Goal: Download file/media

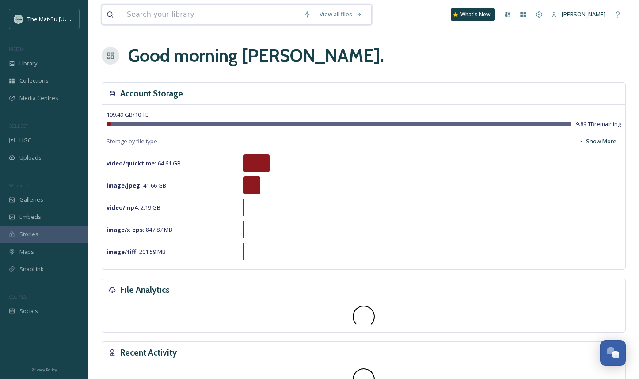
click at [275, 15] on input at bounding box center [210, 14] width 177 height 19
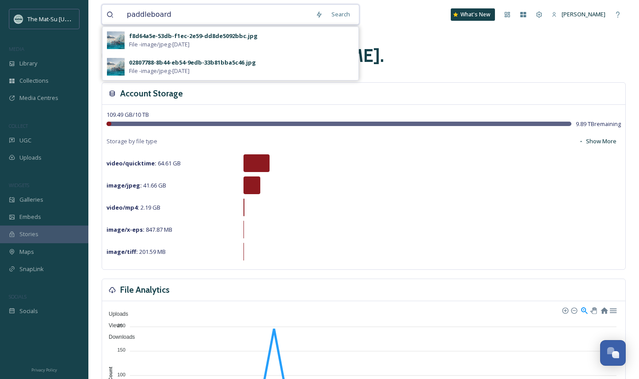
drag, startPoint x: 151, startPoint y: 15, endPoint x: 125, endPoint y: 16, distance: 26.5
click at [125, 16] on input "paddleboard" at bounding box center [216, 14] width 189 height 19
type input "kayak"
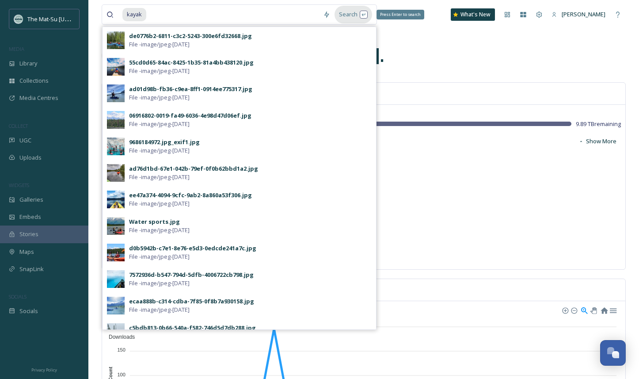
click at [345, 14] on div "Search Press Enter to search" at bounding box center [354, 14] width 38 height 17
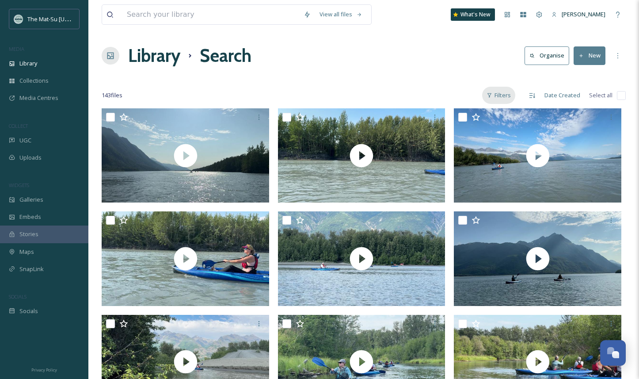
click at [506, 95] on div "Filters" at bounding box center [498, 95] width 33 height 17
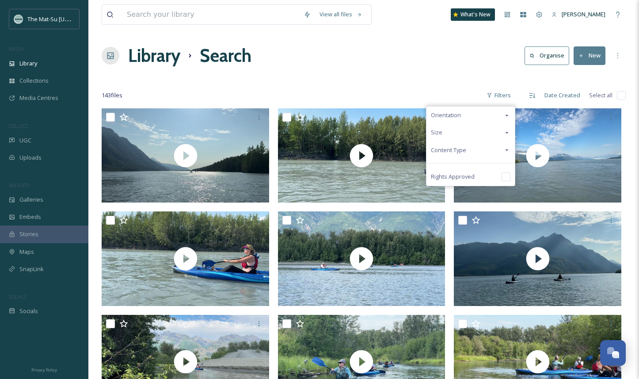
click at [462, 152] on span "Content Type" at bounding box center [448, 150] width 35 height 8
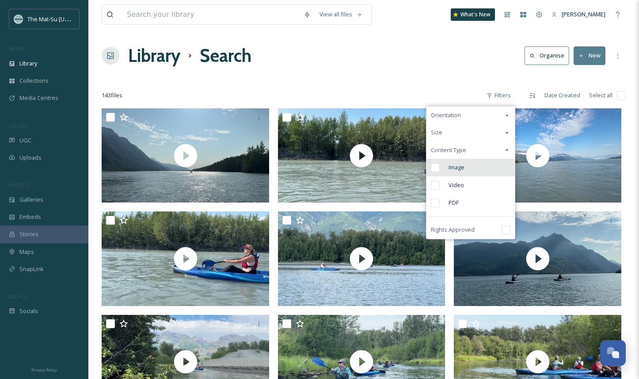
click at [437, 166] on input "checkbox" at bounding box center [435, 167] width 9 height 9
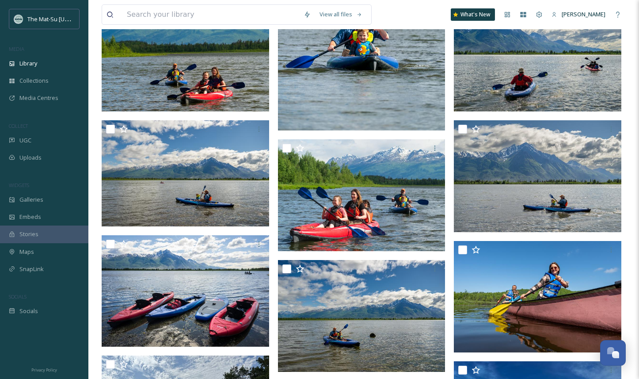
scroll to position [371, 0]
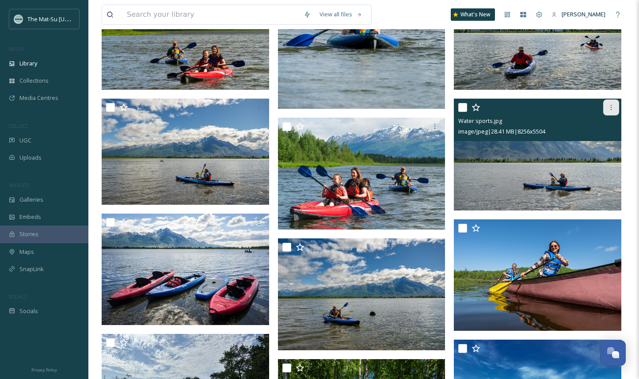
click at [611, 107] on icon at bounding box center [611, 107] width 1 height 5
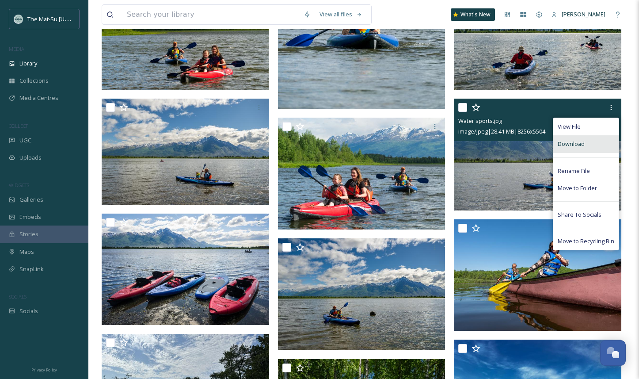
click at [579, 143] on span "Download" at bounding box center [571, 144] width 27 height 8
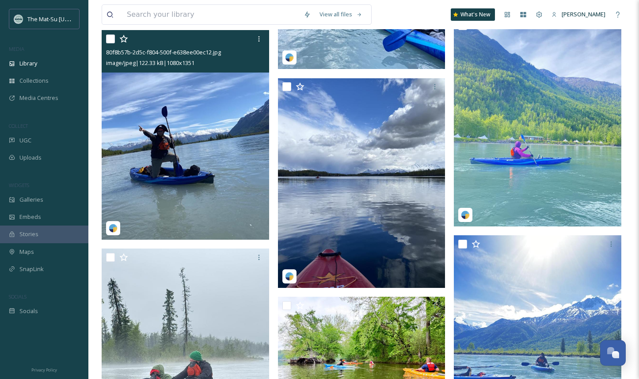
scroll to position [1566, 0]
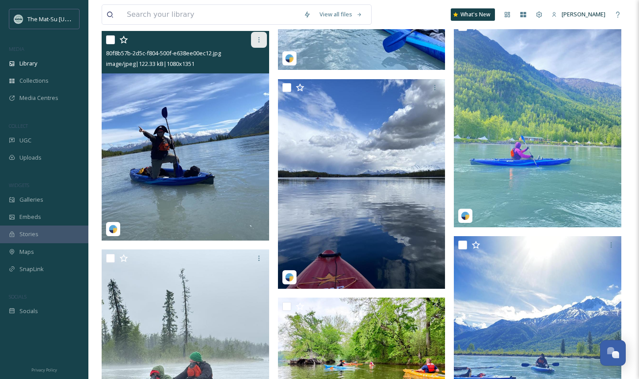
click at [260, 36] on icon at bounding box center [258, 39] width 7 height 7
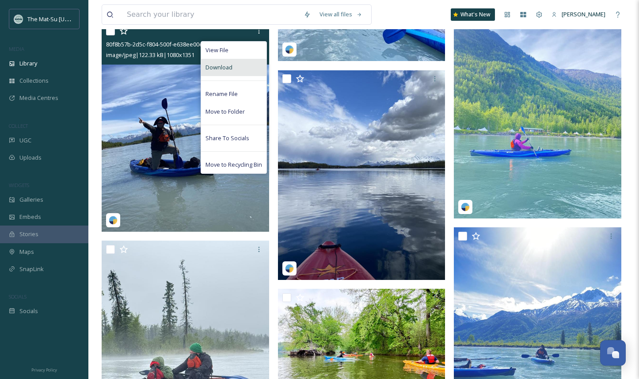
scroll to position [1576, 0]
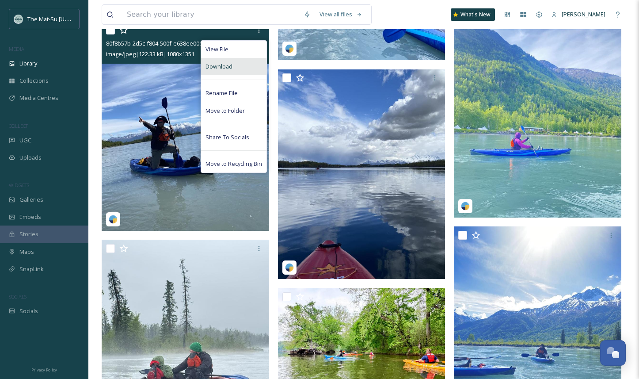
click at [225, 63] on span "Download" at bounding box center [219, 66] width 27 height 8
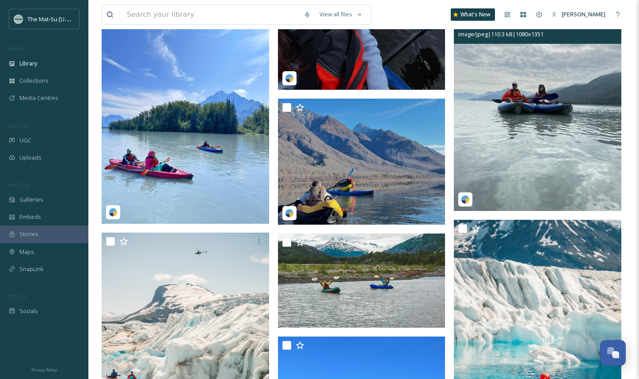
scroll to position [2457, 0]
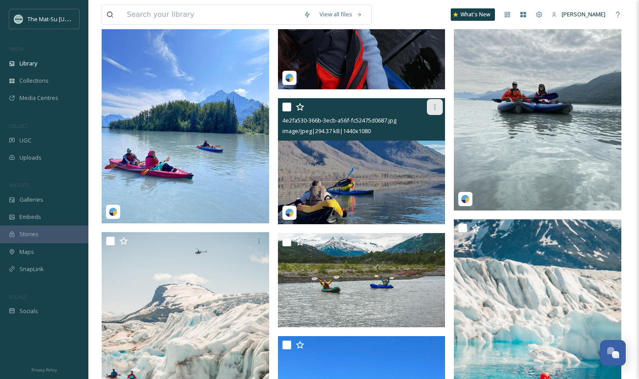
click at [436, 107] on icon at bounding box center [434, 106] width 7 height 7
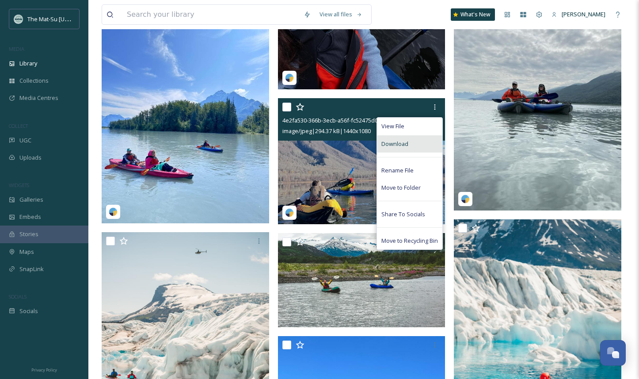
click at [400, 143] on span "Download" at bounding box center [394, 144] width 27 height 8
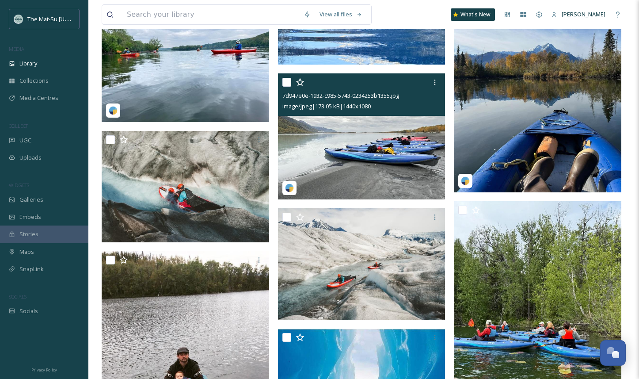
scroll to position [3850, 0]
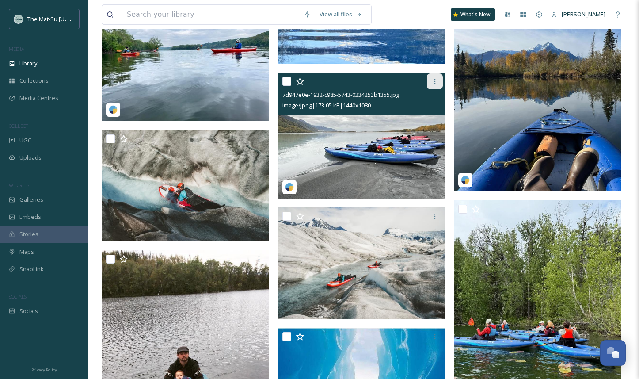
click at [434, 81] on icon at bounding box center [434, 81] width 1 height 5
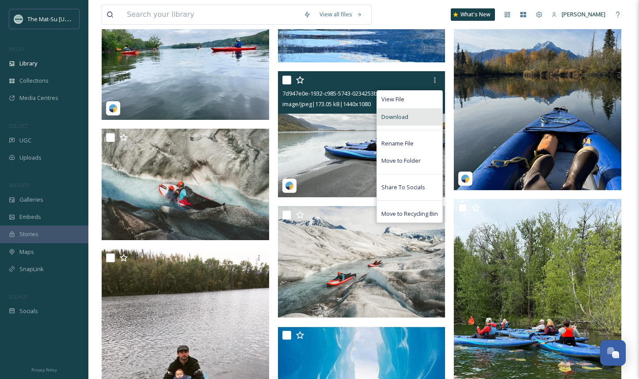
click at [401, 118] on span "Download" at bounding box center [394, 117] width 27 height 8
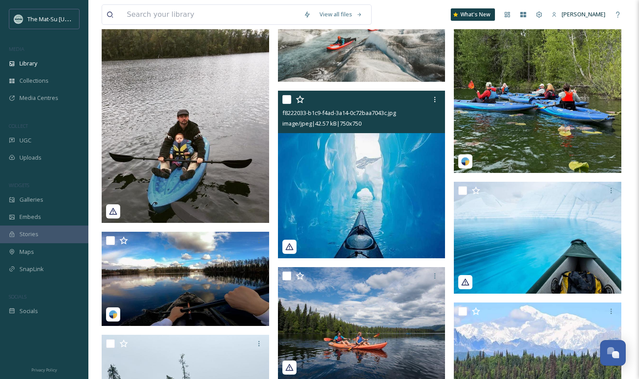
scroll to position [4088, 0]
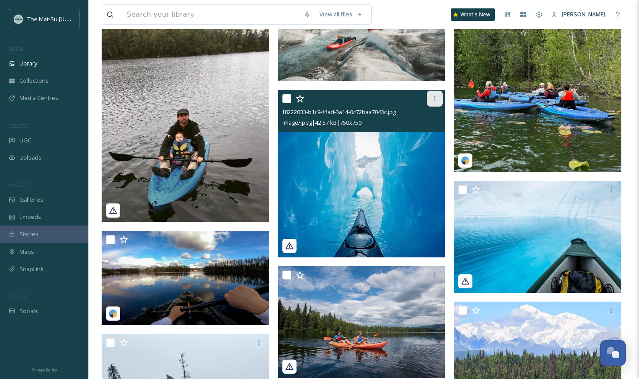
click at [434, 96] on icon at bounding box center [434, 98] width 7 height 7
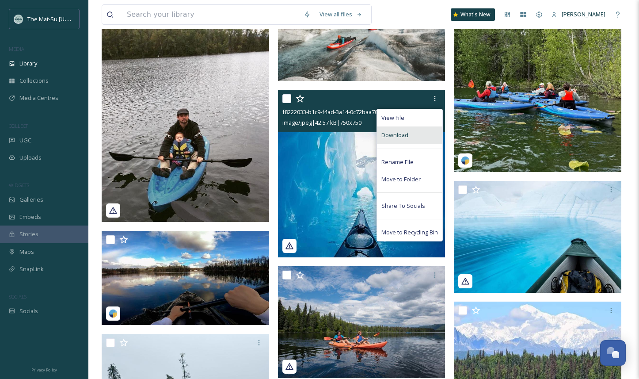
click at [409, 135] on div "Download" at bounding box center [409, 134] width 65 height 17
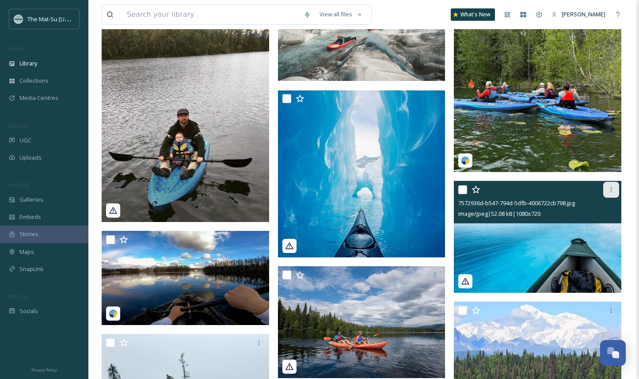
click at [612, 189] on icon at bounding box center [611, 189] width 1 height 5
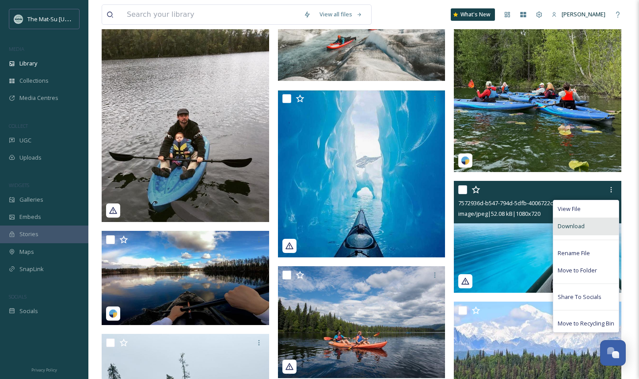
click at [579, 222] on span "Download" at bounding box center [571, 226] width 27 height 8
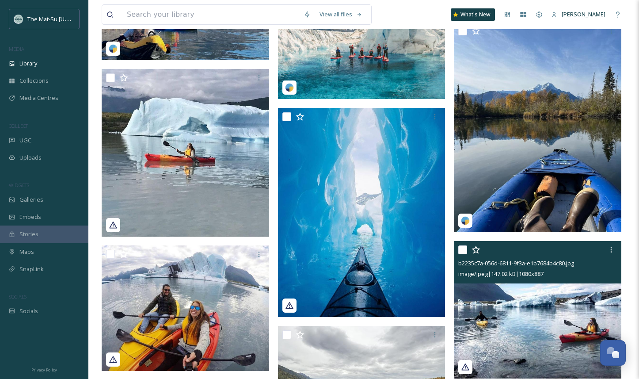
scroll to position [4707, 0]
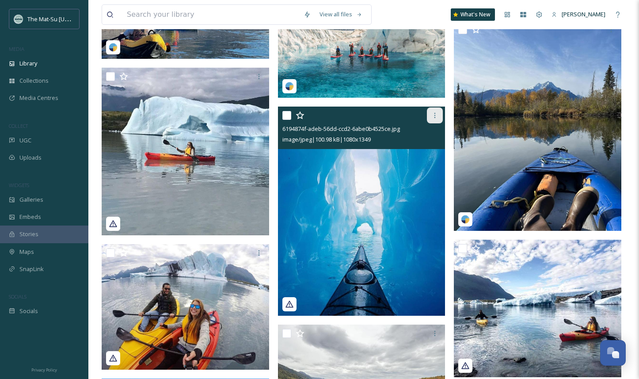
click at [434, 113] on icon at bounding box center [434, 115] width 1 height 5
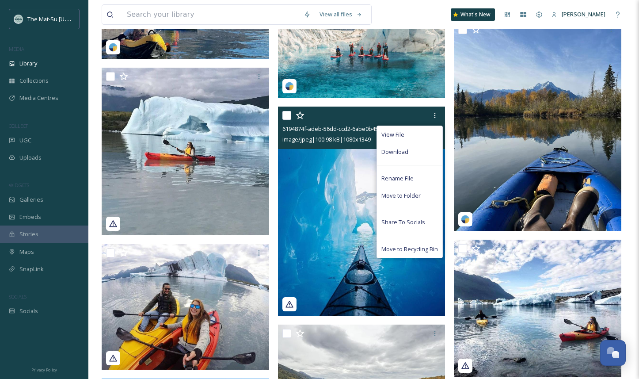
click at [405, 153] on span "Download" at bounding box center [394, 152] width 27 height 8
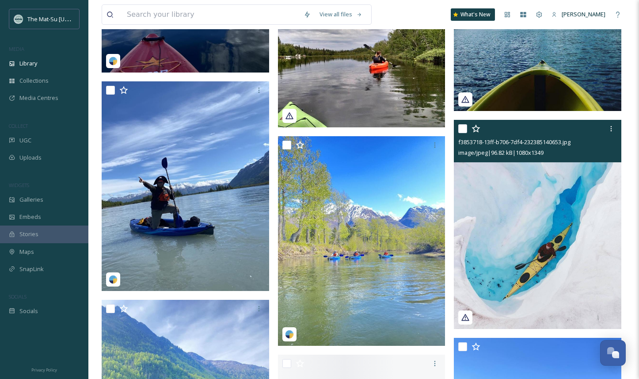
scroll to position [5683, 0]
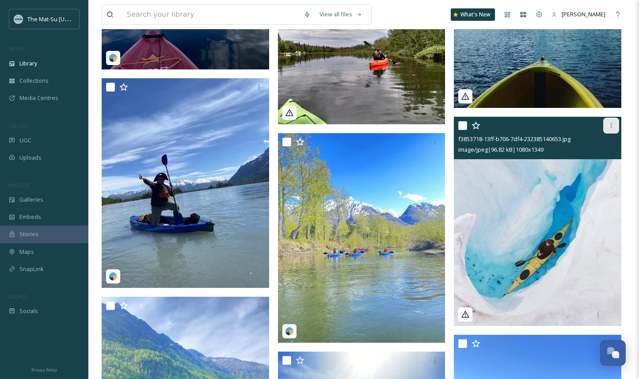
click at [612, 124] on icon at bounding box center [611, 125] width 7 height 7
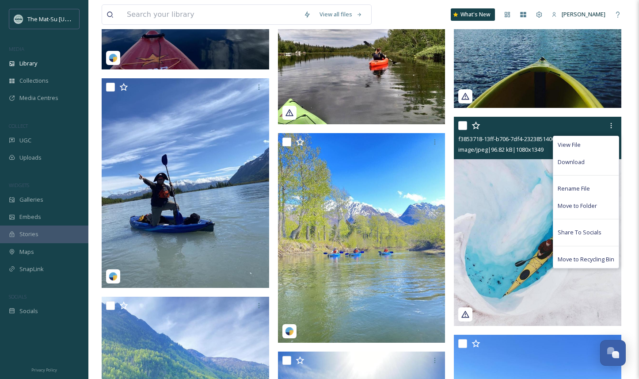
click at [572, 160] on span "Download" at bounding box center [571, 162] width 27 height 8
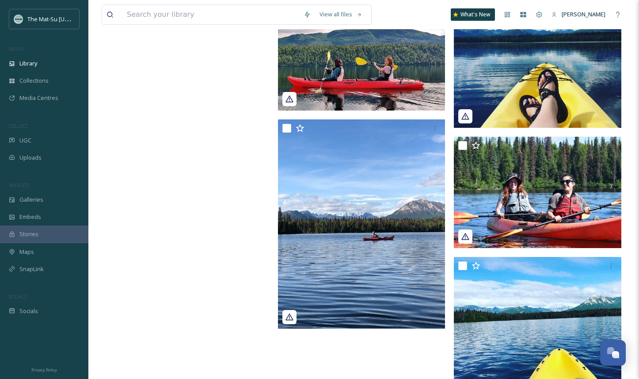
scroll to position [6773, 0]
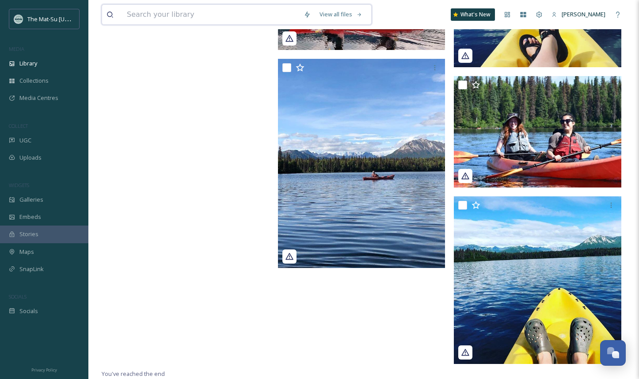
click at [176, 15] on input at bounding box center [210, 14] width 177 height 19
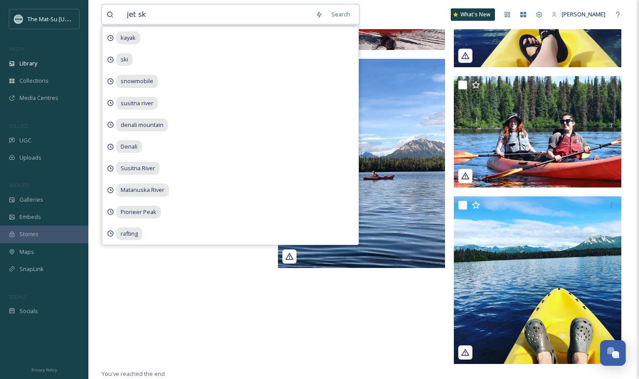
type input "jet ski"
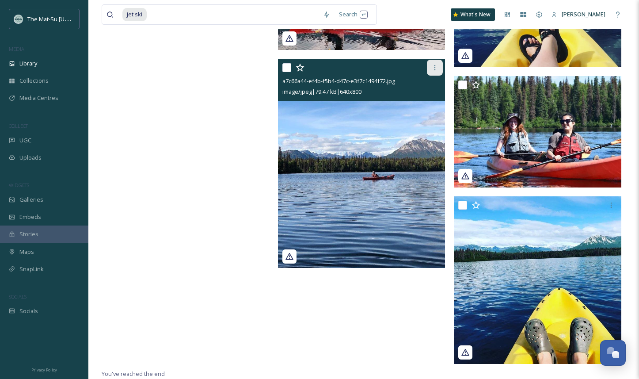
click at [434, 66] on icon at bounding box center [434, 67] width 7 height 7
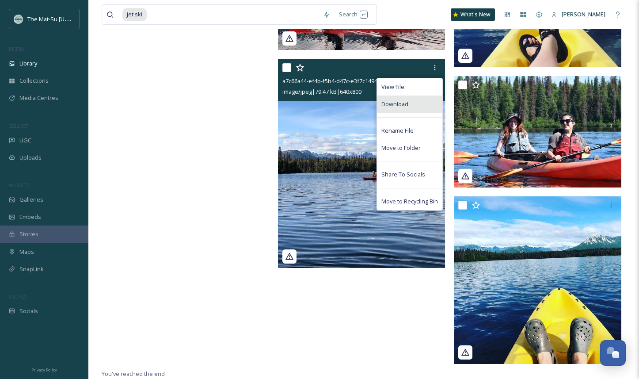
click at [408, 104] on div "Download" at bounding box center [409, 103] width 65 height 17
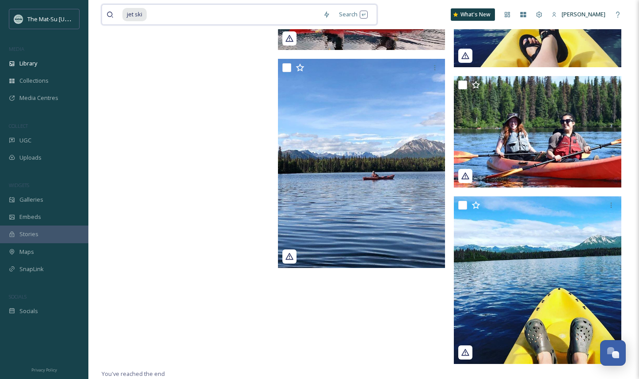
drag, startPoint x: 165, startPoint y: 15, endPoint x: 191, endPoint y: 14, distance: 26.1
click at [165, 15] on input at bounding box center [233, 14] width 171 height 19
click at [351, 13] on div "Search Press Enter to search" at bounding box center [354, 14] width 38 height 17
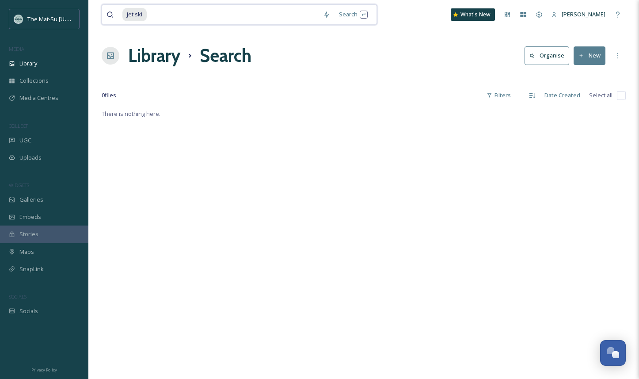
drag, startPoint x: 169, startPoint y: 9, endPoint x: 167, endPoint y: 15, distance: 5.6
click at [169, 10] on input at bounding box center [233, 14] width 171 height 19
type input "j"
type input "k"
type input "lake"
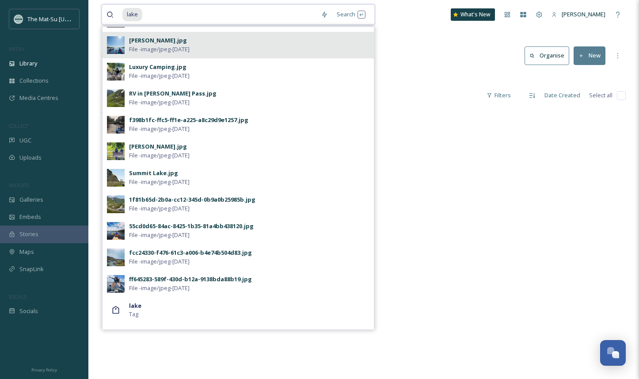
scroll to position [376, 0]
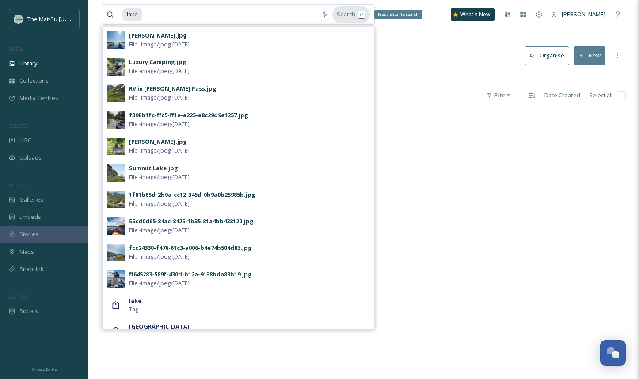
click at [348, 14] on div "Search Press Enter to search" at bounding box center [351, 14] width 38 height 17
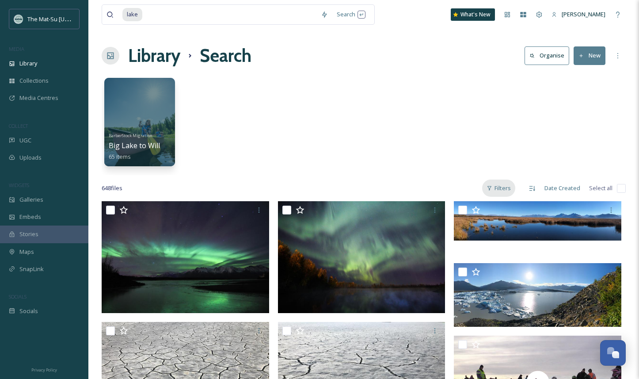
click at [506, 188] on div "Filters" at bounding box center [498, 187] width 33 height 17
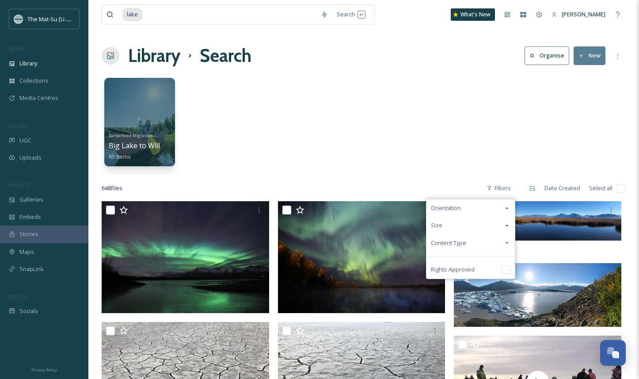
click at [457, 239] on span "Content Type" at bounding box center [448, 243] width 35 height 8
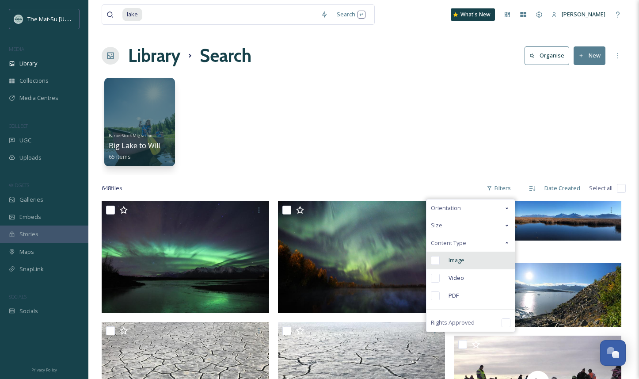
click at [436, 262] on input "checkbox" at bounding box center [435, 260] width 9 height 9
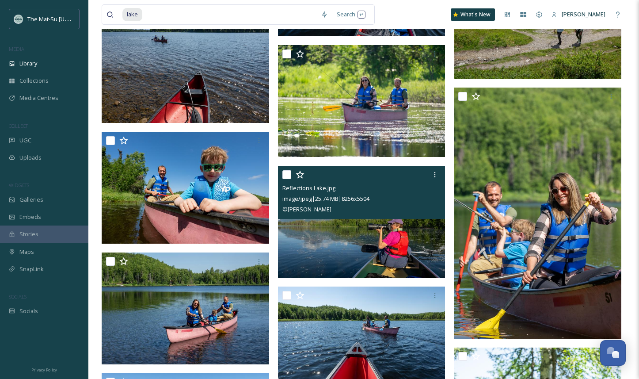
scroll to position [5906, 0]
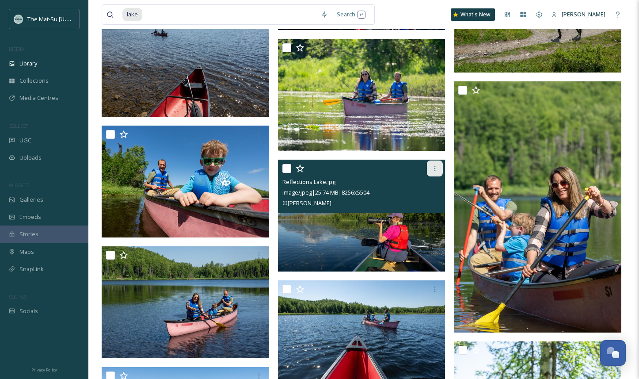
click at [434, 170] on icon at bounding box center [434, 168] width 7 height 7
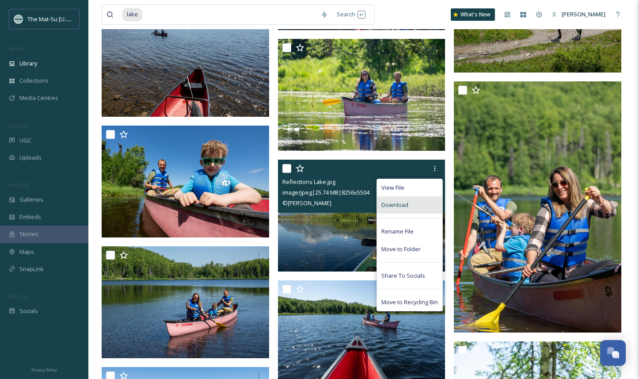
click at [402, 206] on span "Download" at bounding box center [394, 205] width 27 height 8
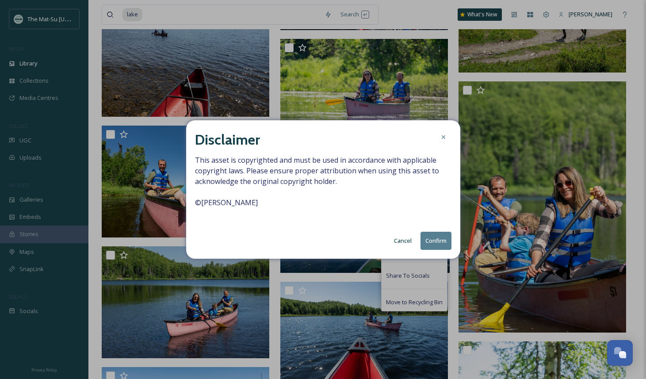
click at [441, 239] on button "Confirm" at bounding box center [435, 241] width 31 height 18
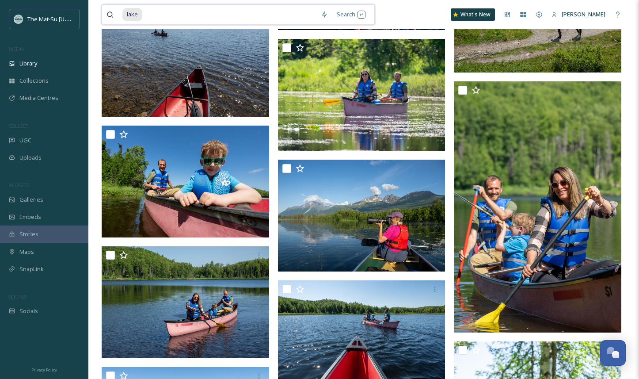
click at [147, 14] on input at bounding box center [229, 14] width 173 height 19
type input "l"
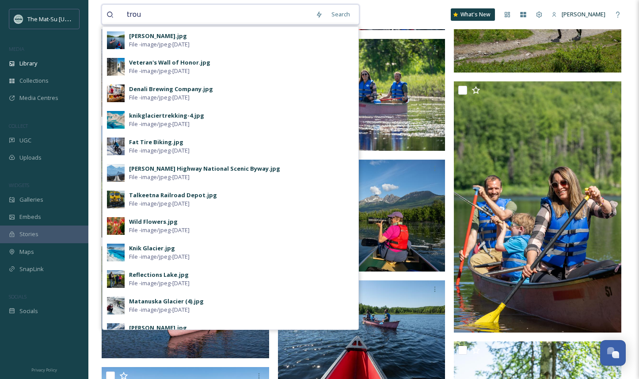
type input "trout"
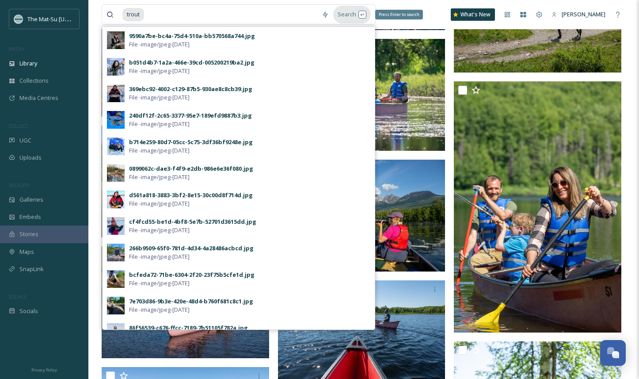
click at [348, 15] on div "Search Press Enter to search" at bounding box center [352, 14] width 38 height 17
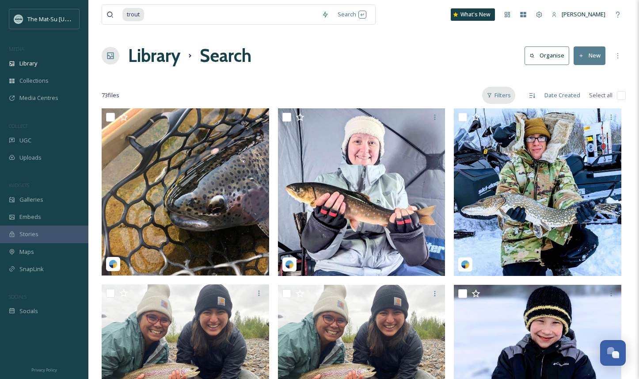
click at [499, 93] on div "Filters" at bounding box center [498, 95] width 33 height 17
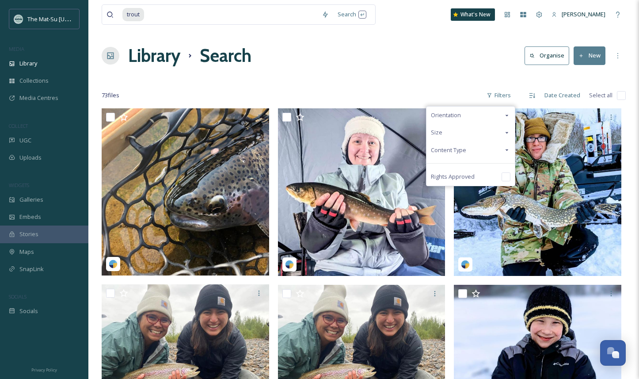
click at [457, 149] on span "Content Type" at bounding box center [448, 150] width 35 height 8
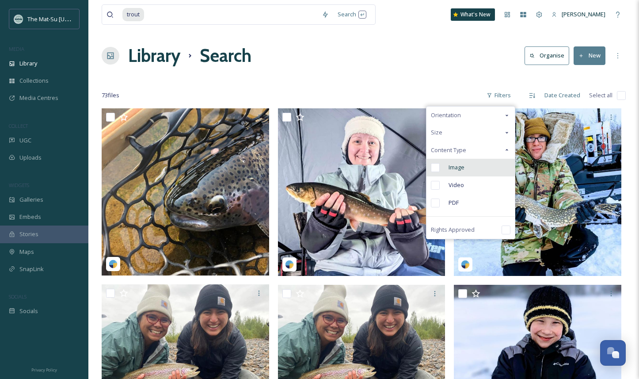
click at [437, 166] on input "checkbox" at bounding box center [435, 167] width 9 height 9
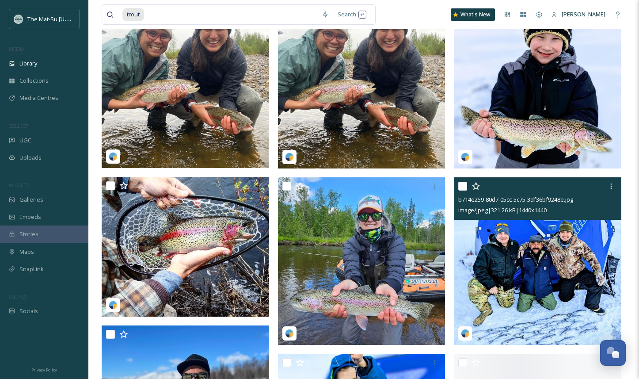
scroll to position [285, 0]
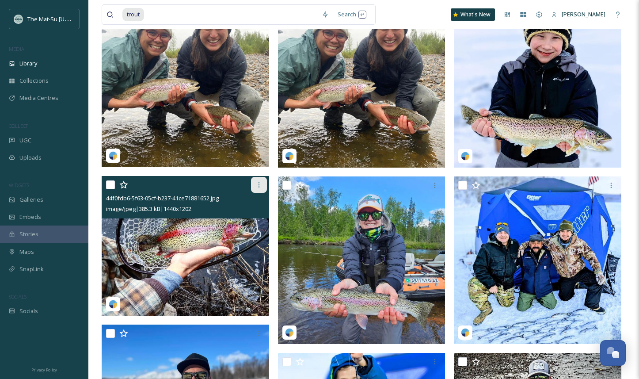
click at [259, 185] on icon at bounding box center [258, 184] width 1 height 5
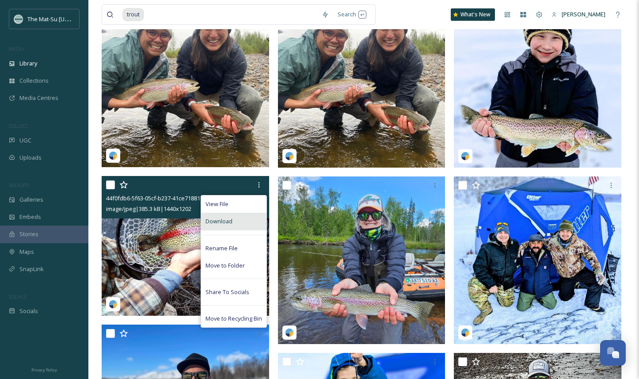
click at [229, 222] on span "Download" at bounding box center [219, 221] width 27 height 8
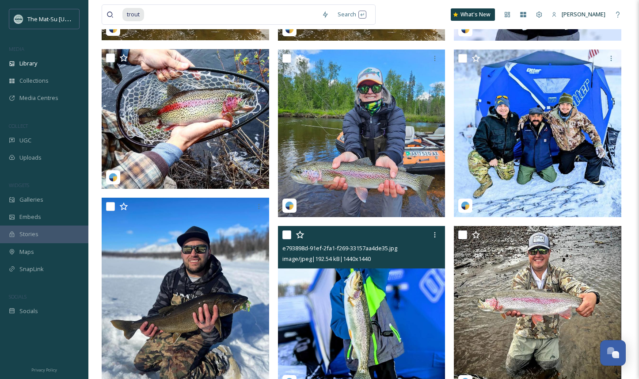
scroll to position [413, 0]
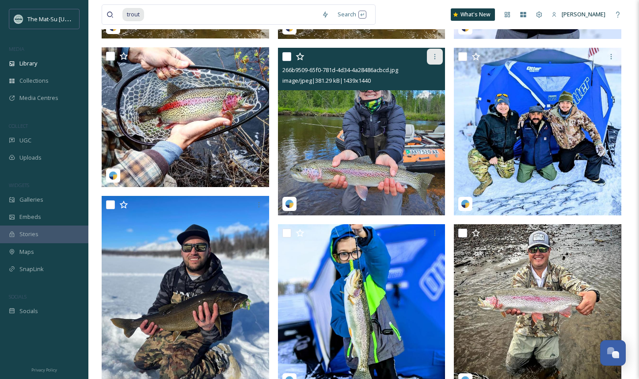
click at [436, 54] on icon at bounding box center [434, 56] width 7 height 7
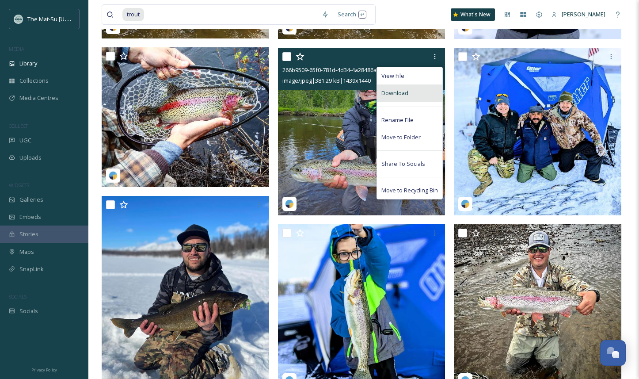
click at [404, 92] on span "Download" at bounding box center [394, 93] width 27 height 8
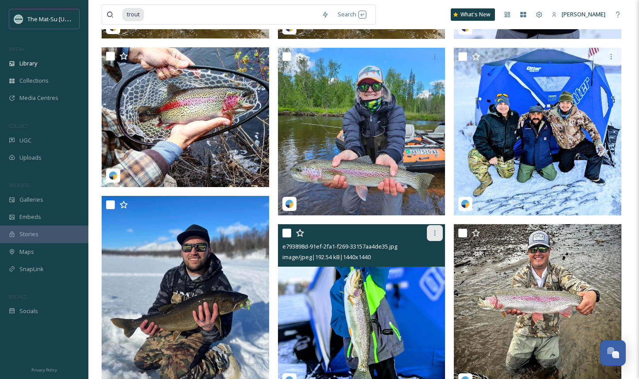
click at [433, 232] on icon at bounding box center [434, 232] width 7 height 7
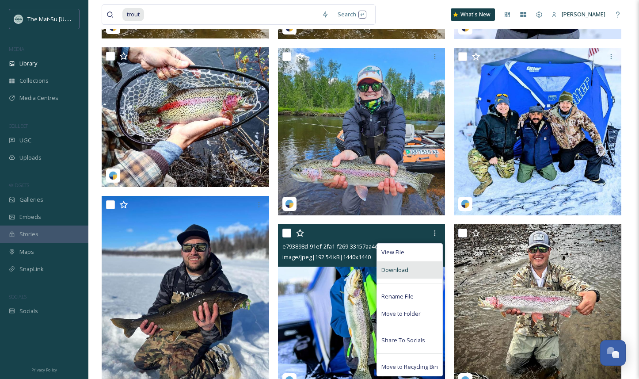
click at [407, 268] on span "Download" at bounding box center [394, 270] width 27 height 8
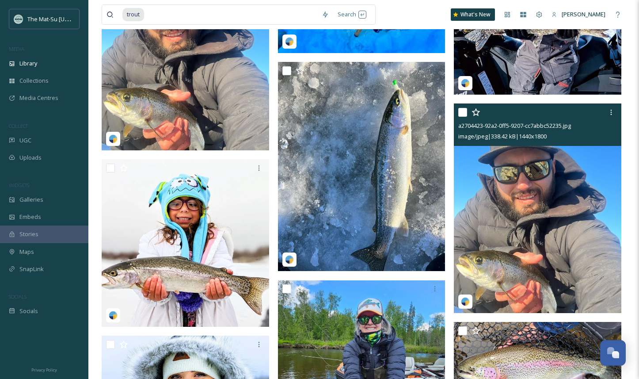
scroll to position [887, 0]
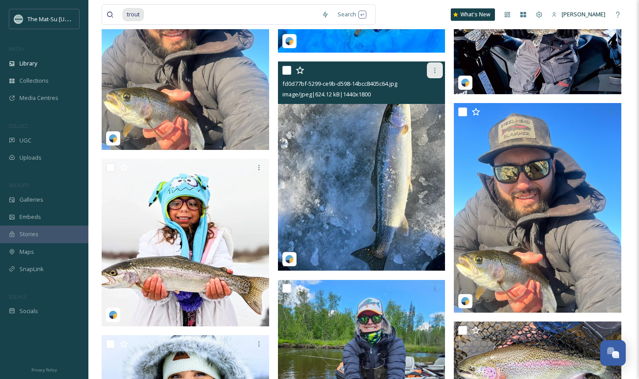
click at [433, 73] on icon at bounding box center [434, 70] width 7 height 7
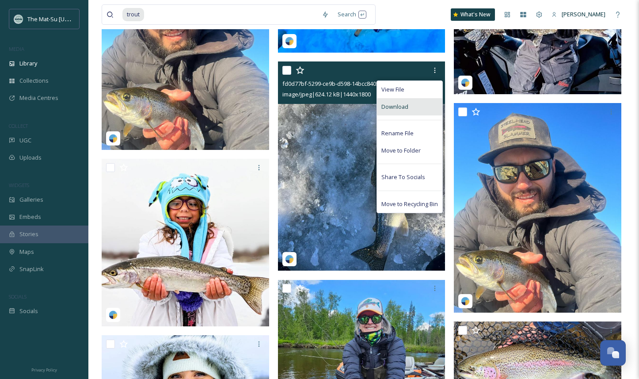
click at [407, 108] on span "Download" at bounding box center [394, 107] width 27 height 8
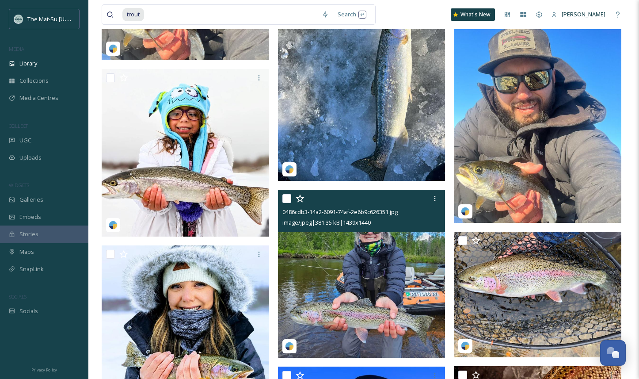
scroll to position [981, 0]
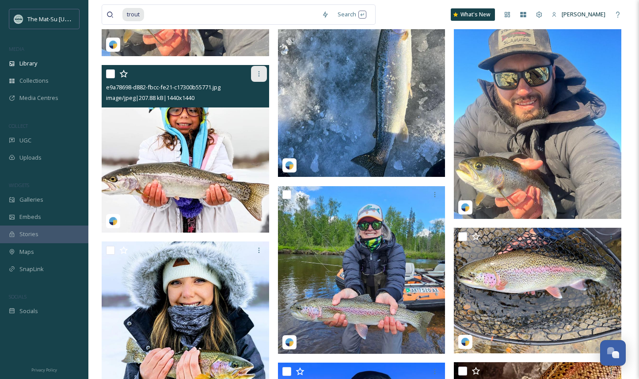
click at [258, 72] on icon at bounding box center [258, 73] width 7 height 7
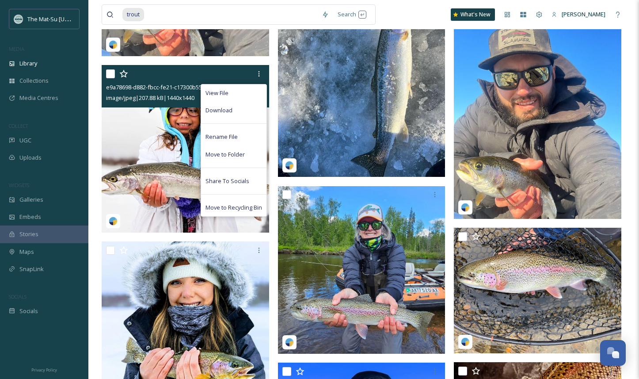
click at [236, 111] on div "Download" at bounding box center [233, 110] width 65 height 17
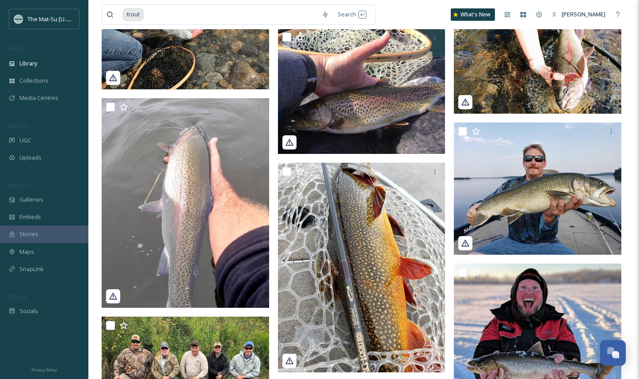
scroll to position [3049, 0]
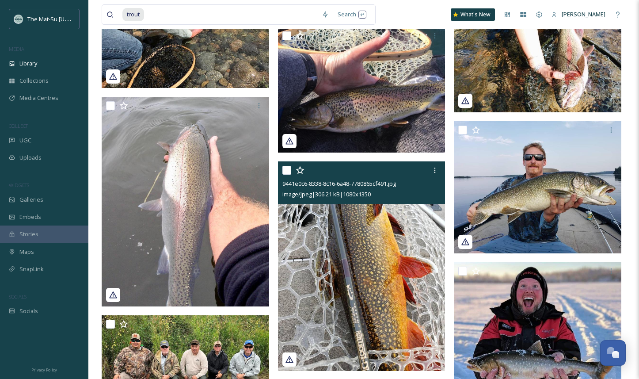
click at [365, 298] on img at bounding box center [362, 266] width 168 height 210
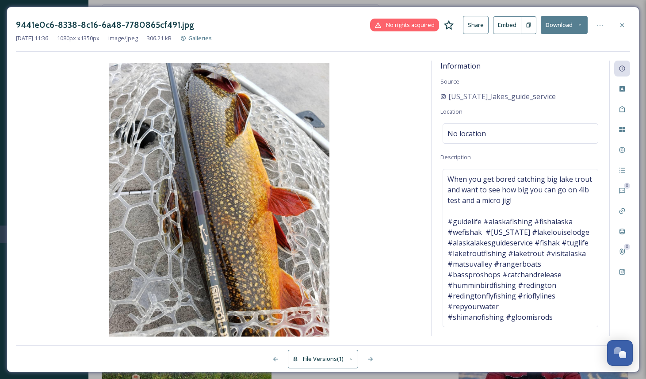
drag, startPoint x: 622, startPoint y: 21, endPoint x: 610, endPoint y: 20, distance: 12.4
click at [622, 22] on icon at bounding box center [621, 25] width 7 height 7
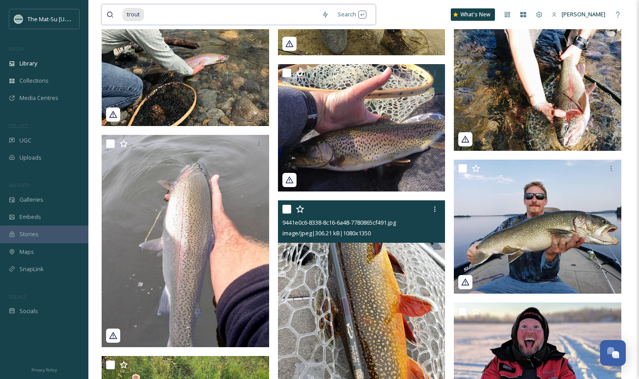
click at [148, 14] on input at bounding box center [231, 14] width 172 height 19
type input "t"
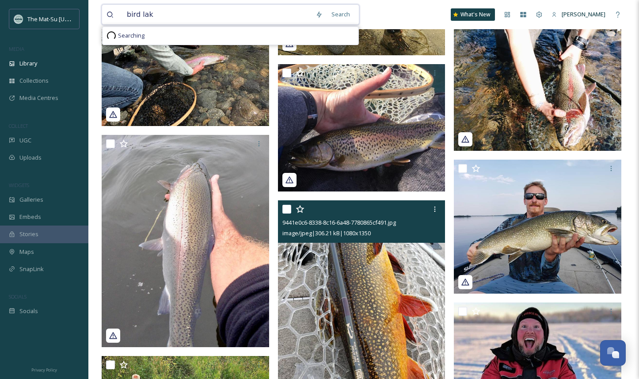
type input "bird lake"
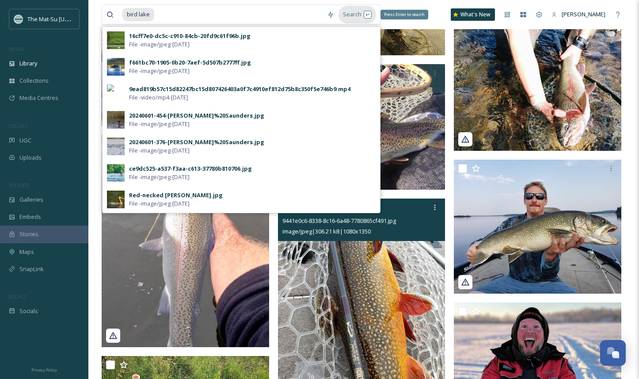
click at [354, 14] on div "Search Press Enter to search" at bounding box center [358, 14] width 38 height 17
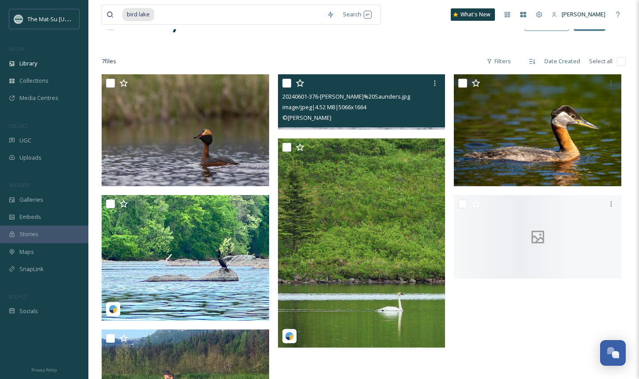
scroll to position [40, 0]
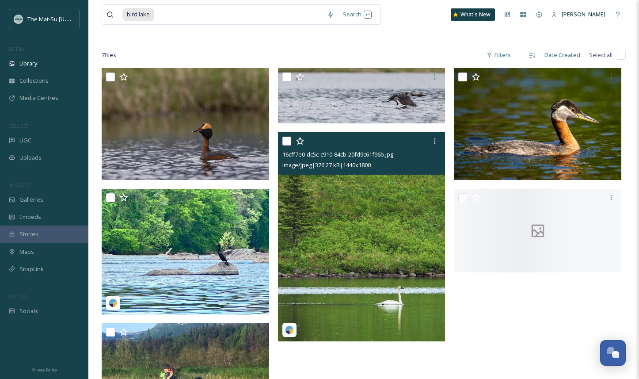
click at [382, 217] on img at bounding box center [362, 237] width 168 height 210
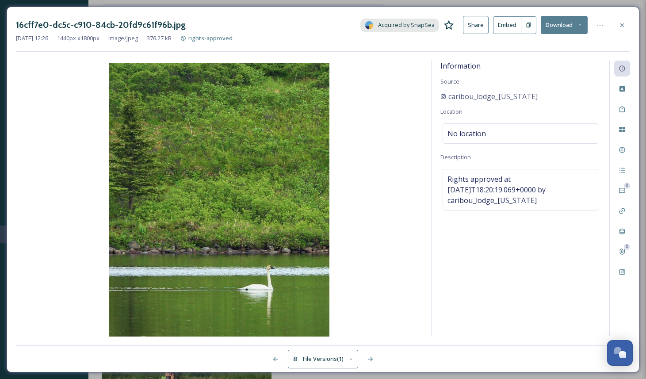
click at [561, 23] on button "Download" at bounding box center [564, 25] width 47 height 18
click at [622, 24] on icon at bounding box center [621, 25] width 7 height 7
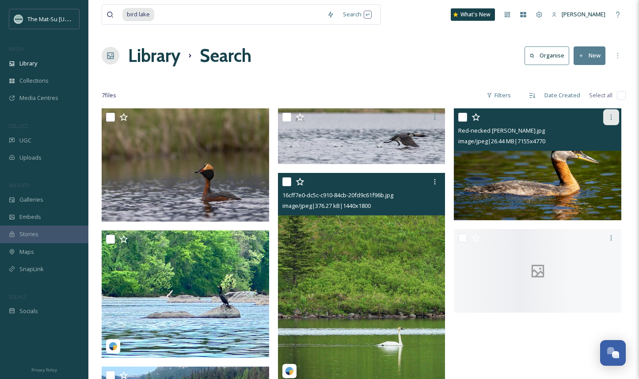
click at [612, 115] on icon at bounding box center [611, 117] width 7 height 7
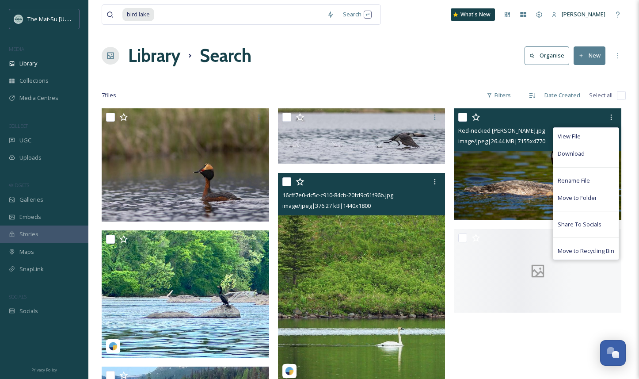
click at [567, 153] on span "Download" at bounding box center [571, 153] width 27 height 8
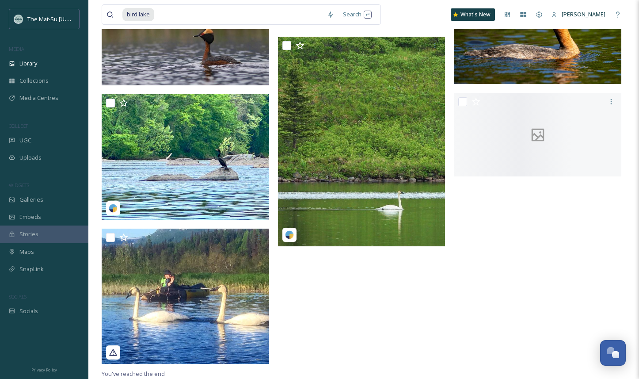
scroll to position [134, 0]
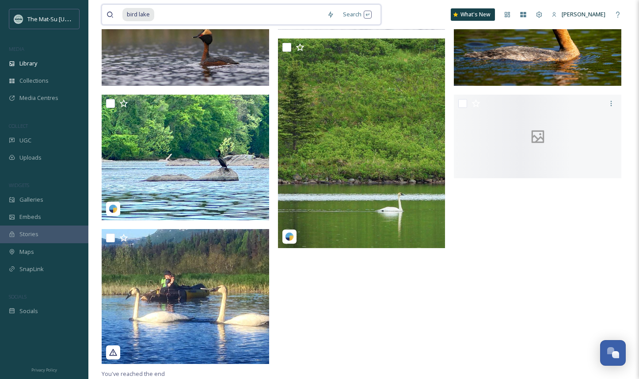
drag, startPoint x: 157, startPoint y: 13, endPoint x: 114, endPoint y: 11, distance: 42.9
click at [114, 11] on div "bird lake" at bounding box center [215, 14] width 216 height 19
type input "b"
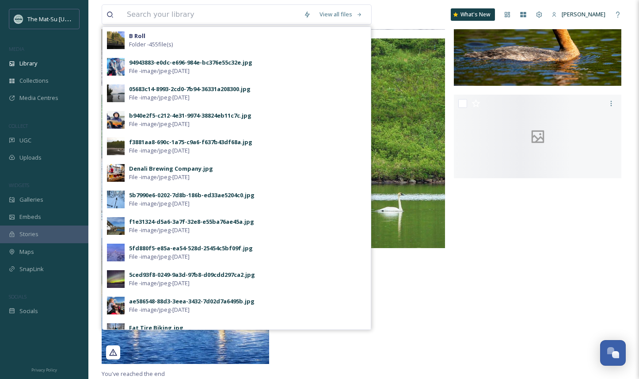
click at [549, 228] on div at bounding box center [540, 171] width 172 height 394
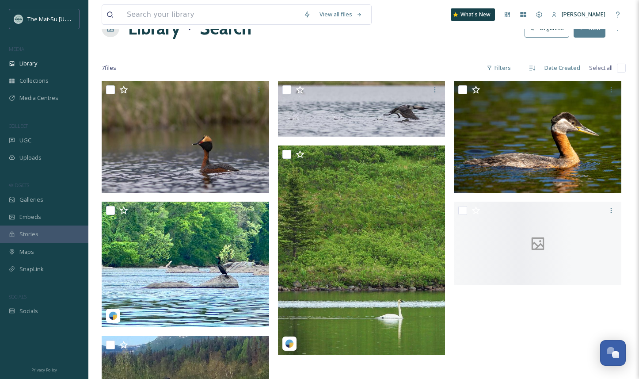
scroll to position [0, 0]
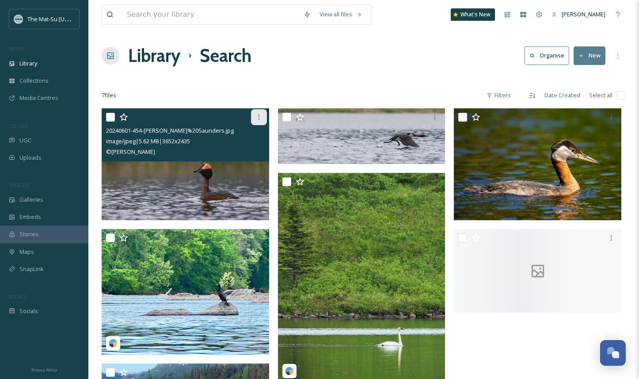
click at [258, 116] on icon at bounding box center [258, 117] width 7 height 7
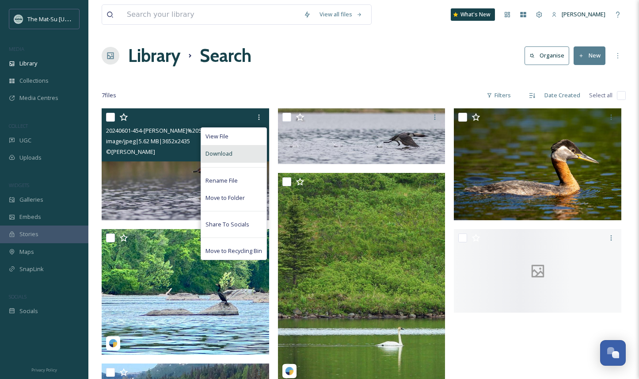
click at [238, 152] on div "Download" at bounding box center [233, 153] width 65 height 17
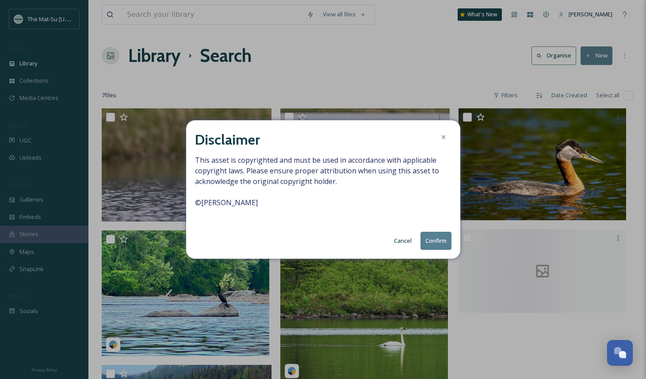
click at [441, 242] on button "Confirm" at bounding box center [435, 241] width 31 height 18
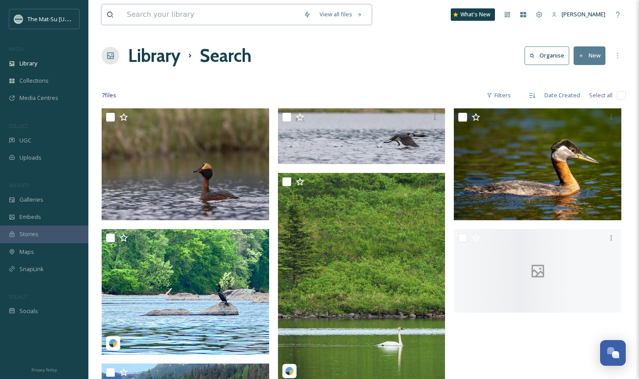
click at [150, 20] on input at bounding box center [210, 14] width 177 height 19
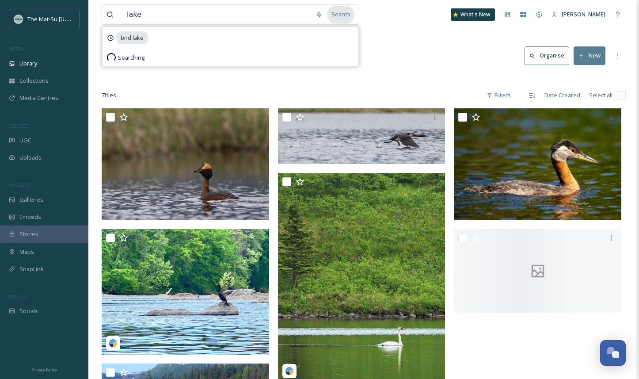
click at [351, 17] on div "Search" at bounding box center [340, 14] width 27 height 17
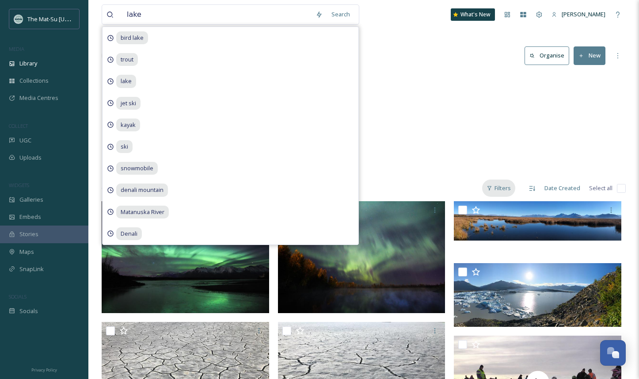
click at [506, 189] on div "Filters" at bounding box center [498, 187] width 33 height 17
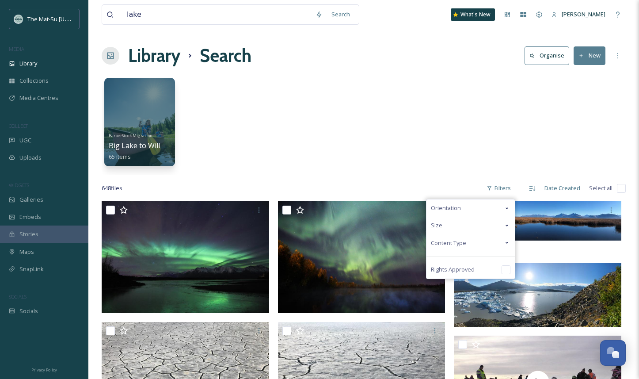
click at [451, 243] on span "Content Type" at bounding box center [448, 243] width 35 height 8
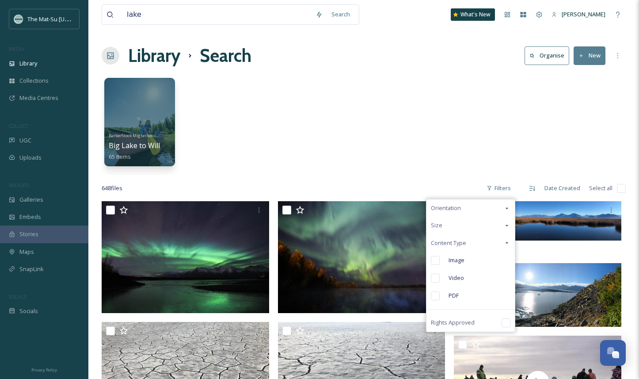
click at [437, 259] on input "checkbox" at bounding box center [435, 260] width 9 height 9
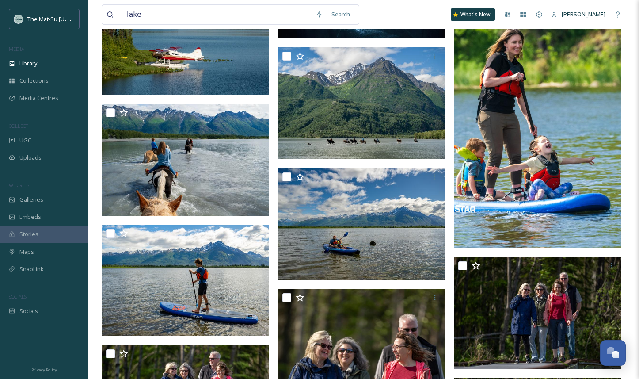
scroll to position [957, 0]
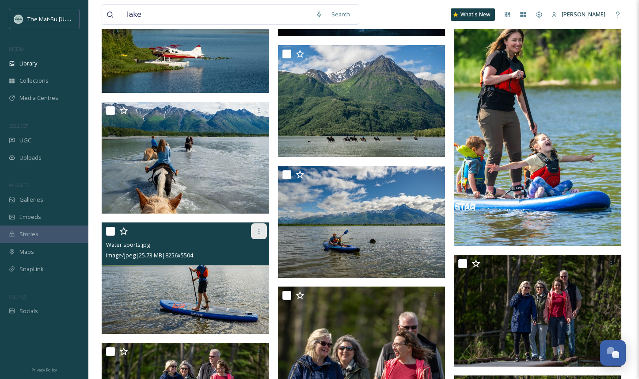
click at [259, 231] on icon at bounding box center [258, 231] width 7 height 7
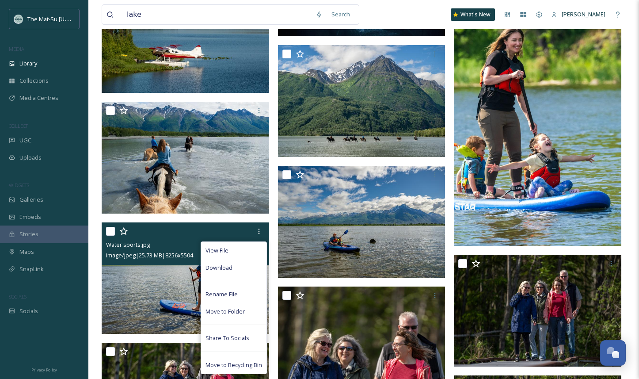
click at [236, 267] on div "Download" at bounding box center [233, 267] width 65 height 17
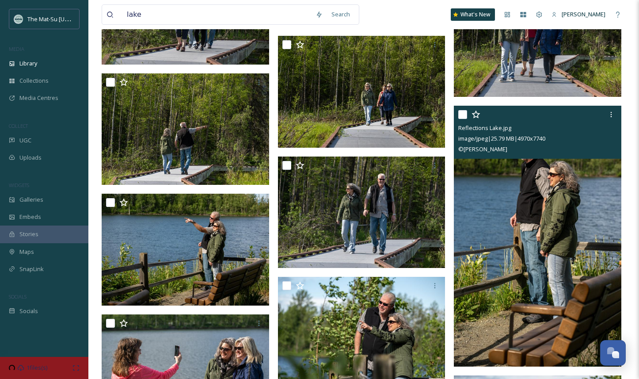
scroll to position [1469, 0]
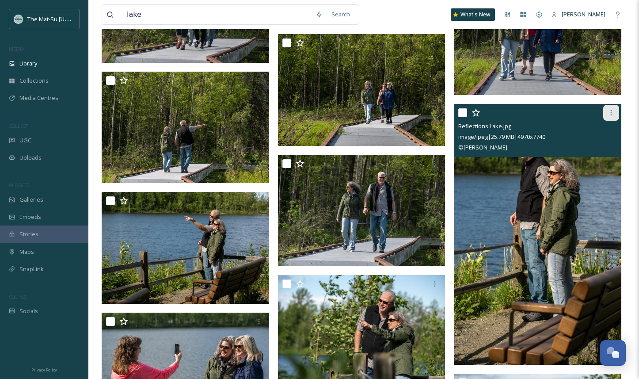
click at [612, 113] on icon at bounding box center [611, 112] width 7 height 7
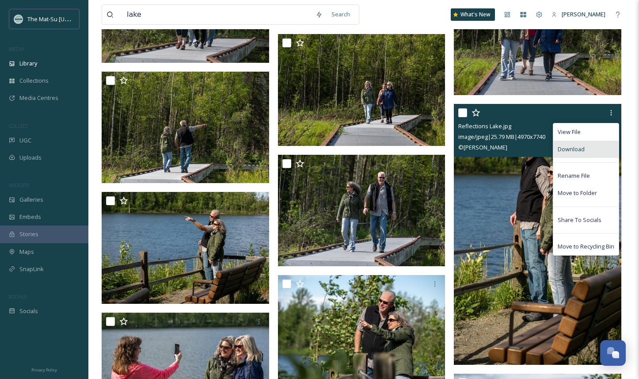
click at [575, 152] on span "Download" at bounding box center [571, 149] width 27 height 8
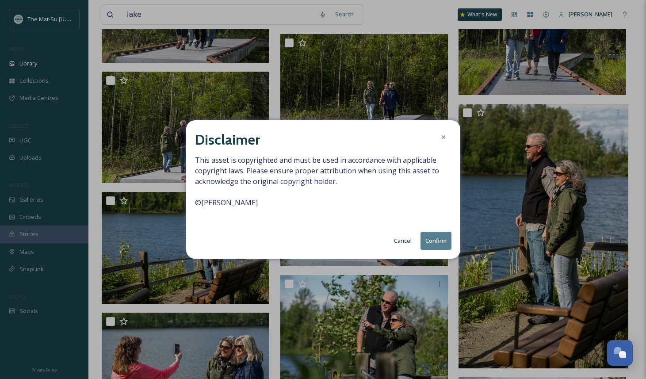
drag, startPoint x: 435, startPoint y: 242, endPoint x: 437, endPoint y: 247, distance: 5.7
click at [435, 242] on button "Confirm" at bounding box center [435, 241] width 31 height 18
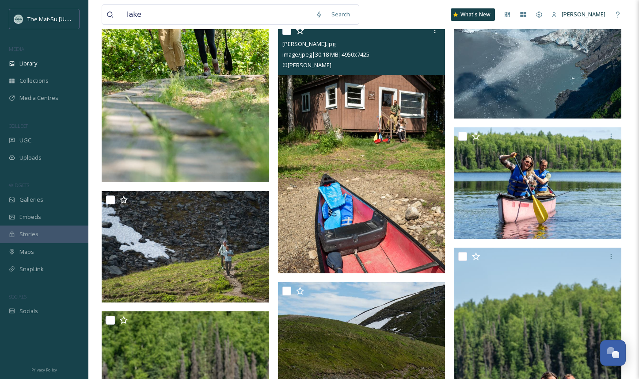
scroll to position [4047, 0]
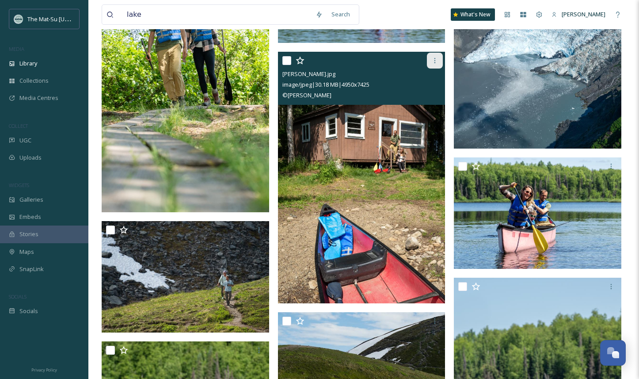
click at [435, 58] on icon at bounding box center [434, 60] width 1 height 5
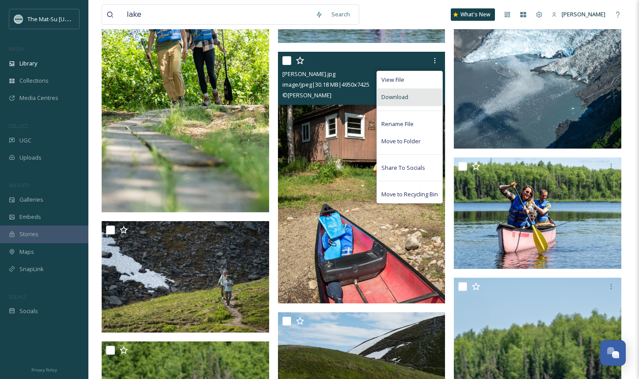
click at [412, 98] on div "Download" at bounding box center [409, 96] width 65 height 17
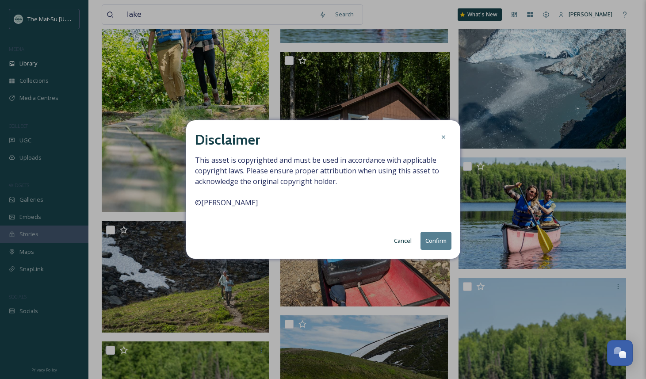
click at [438, 242] on button "Confirm" at bounding box center [435, 241] width 31 height 18
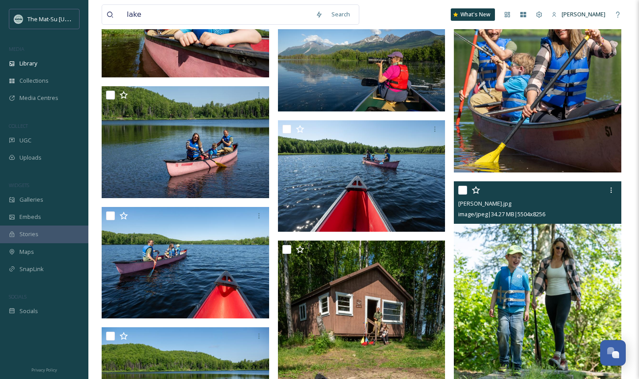
scroll to position [6015, 0]
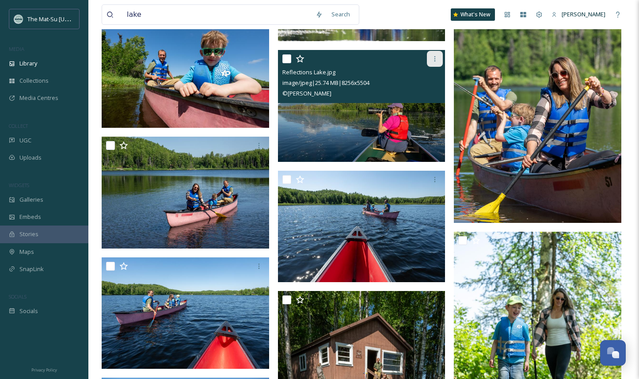
click at [434, 60] on icon at bounding box center [434, 58] width 7 height 7
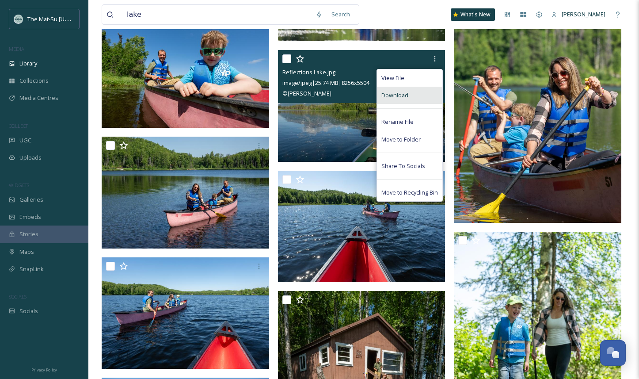
click at [408, 94] on span "Download" at bounding box center [394, 95] width 27 height 8
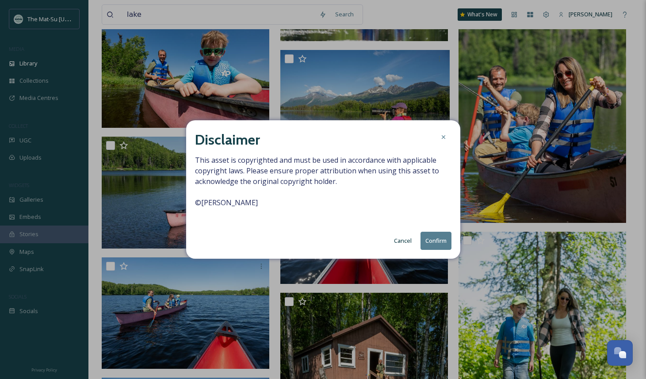
drag, startPoint x: 433, startPoint y: 240, endPoint x: 444, endPoint y: 244, distance: 11.9
click at [433, 240] on button "Confirm" at bounding box center [435, 241] width 31 height 18
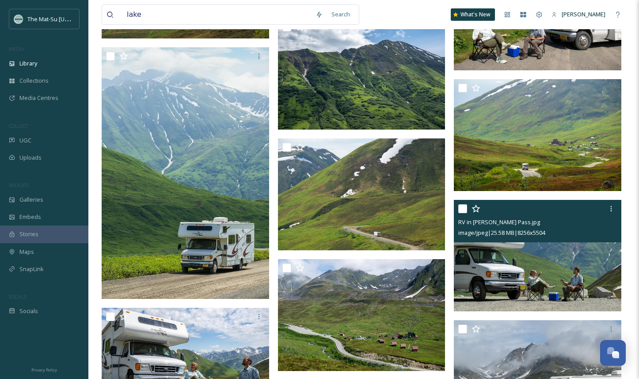
scroll to position [9697, 0]
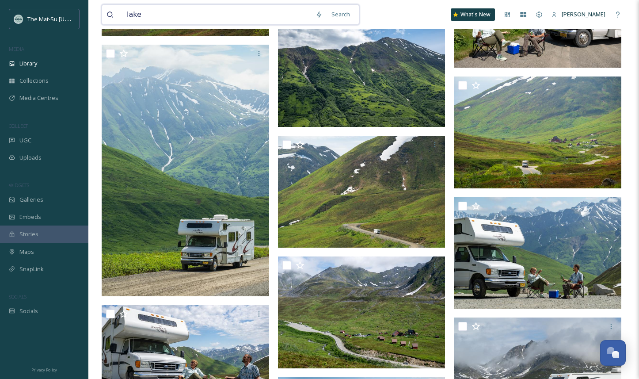
drag, startPoint x: 144, startPoint y: 12, endPoint x: 120, endPoint y: 11, distance: 23.9
click at [120, 11] on div "lake" at bounding box center [209, 14] width 205 height 19
type input "camping by lake"
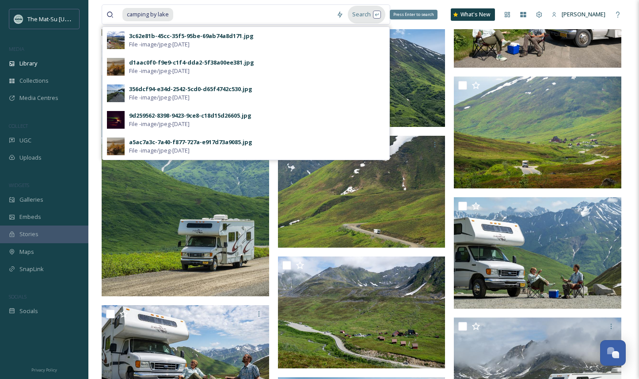
click at [360, 12] on div "Search Press Enter to search" at bounding box center [367, 14] width 38 height 17
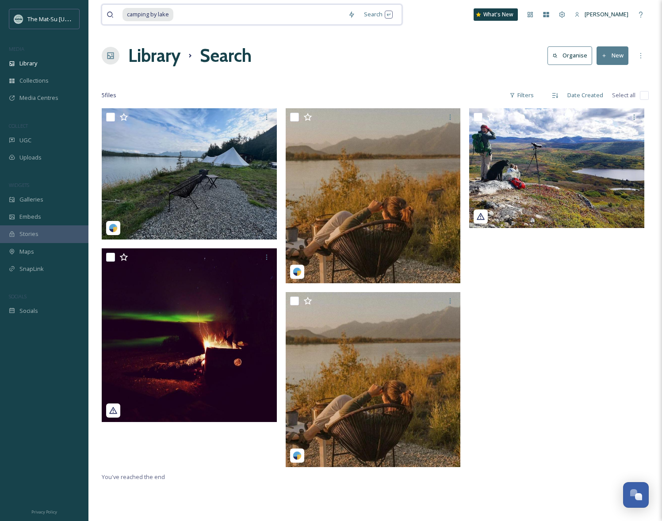
click at [182, 12] on input at bounding box center [258, 14] width 169 height 19
type input "c"
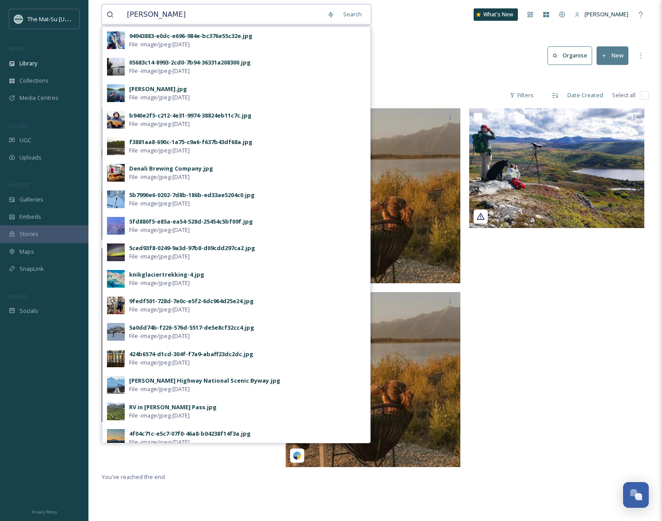
type input "moose"
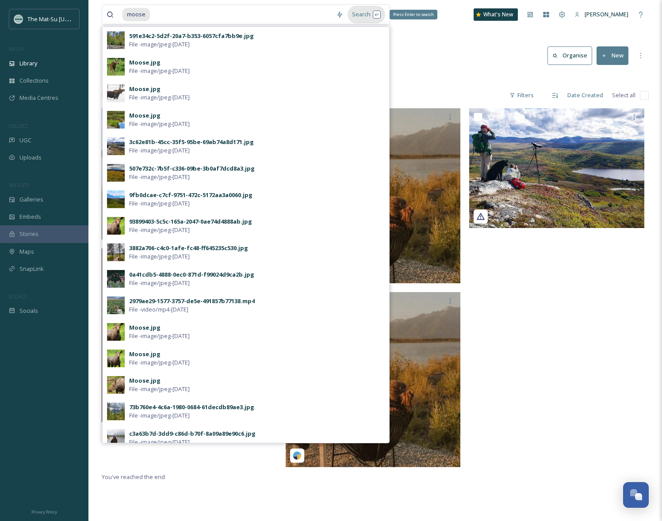
click at [362, 15] on div "Search Press Enter to search" at bounding box center [366, 14] width 38 height 17
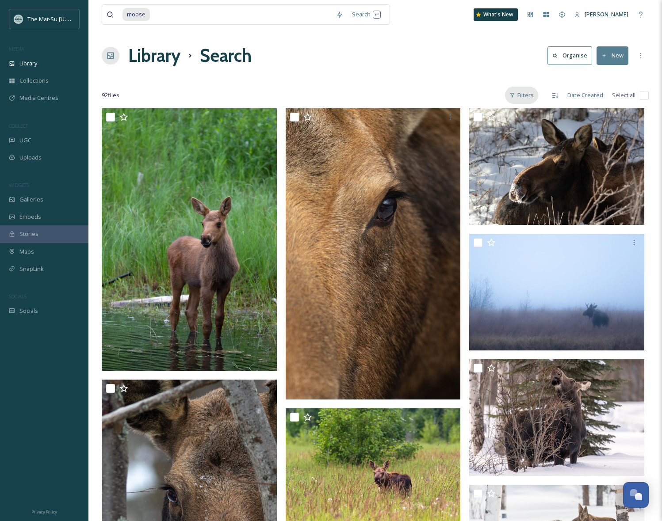
click at [526, 95] on div "Filters" at bounding box center [521, 95] width 33 height 17
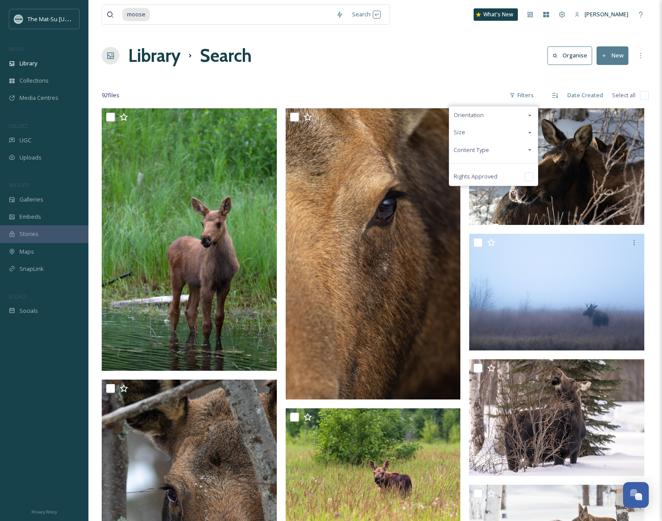
click at [471, 149] on span "Content Type" at bounding box center [470, 150] width 35 height 8
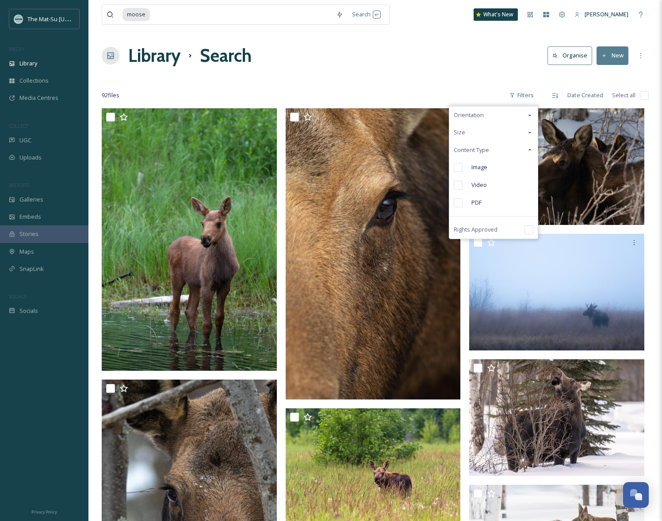
click at [461, 167] on input "checkbox" at bounding box center [457, 167] width 9 height 9
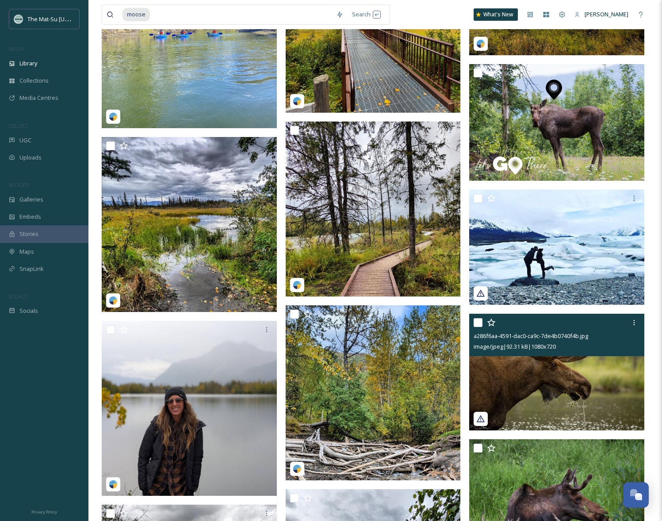
scroll to position [2451, 0]
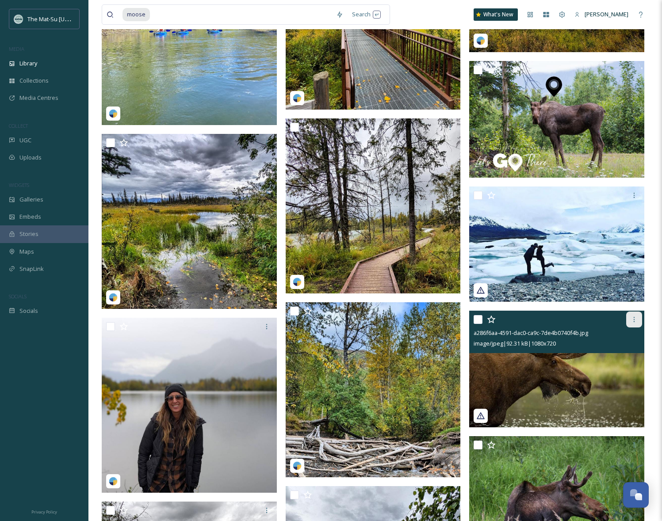
click at [635, 320] on icon at bounding box center [633, 319] width 7 height 7
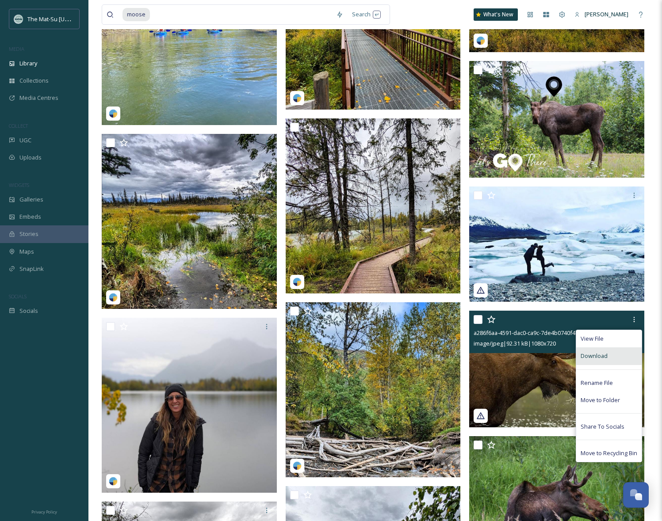
click at [593, 354] on span "Download" at bounding box center [593, 356] width 27 height 8
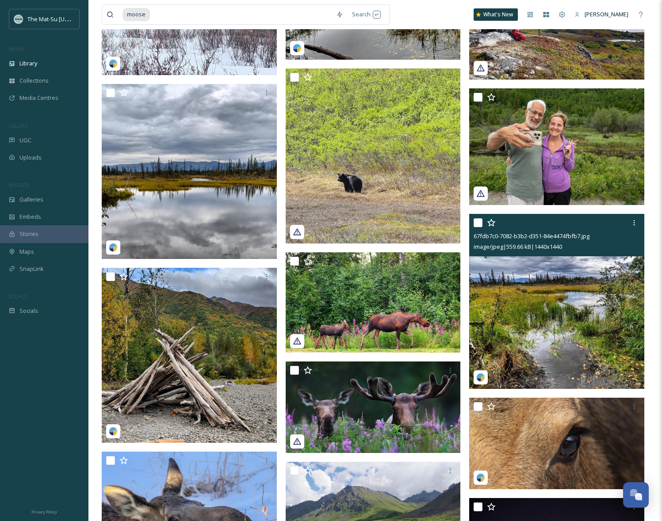
scroll to position [3237, 0]
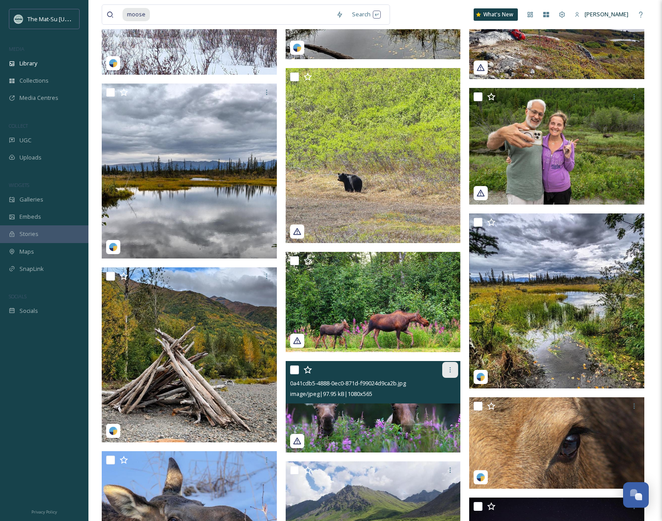
click at [449, 367] on icon at bounding box center [449, 369] width 7 height 7
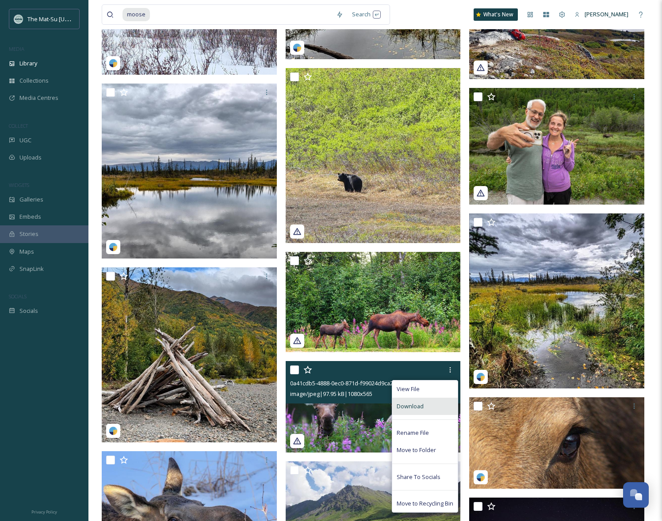
click at [426, 378] on div "Download" at bounding box center [424, 406] width 65 height 17
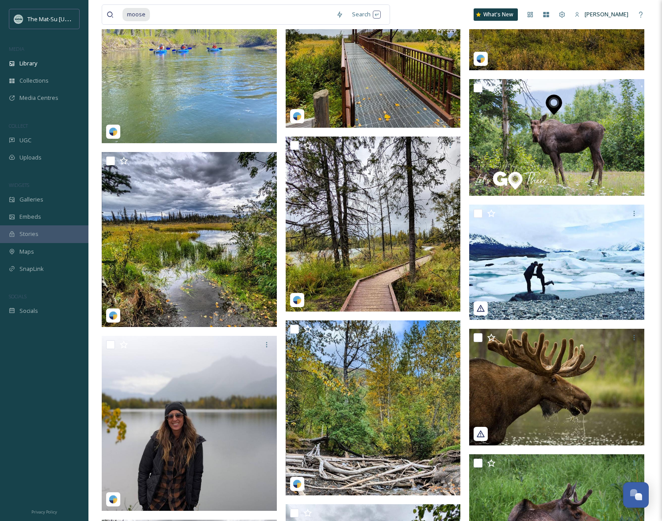
scroll to position [2432, 0]
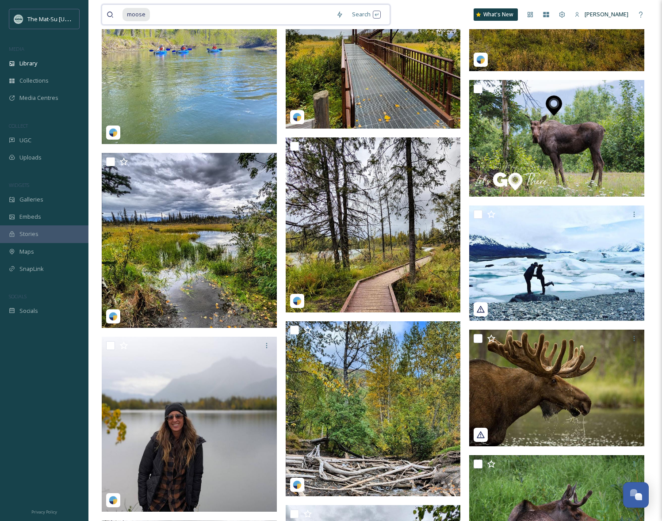
click at [154, 11] on input at bounding box center [241, 14] width 181 height 19
type input "m"
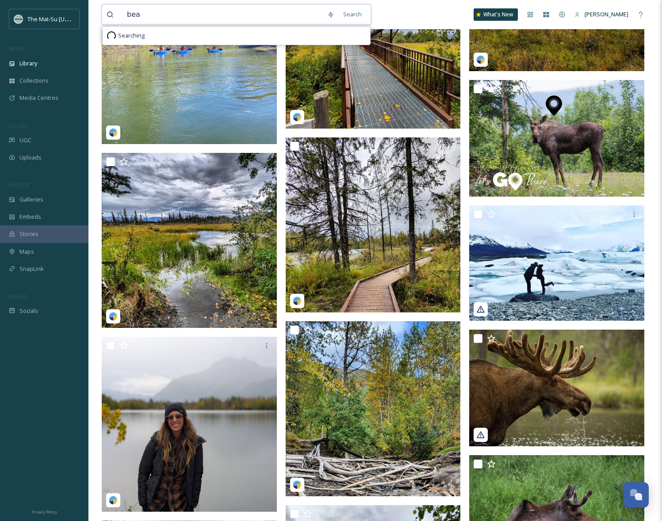
type input "bear"
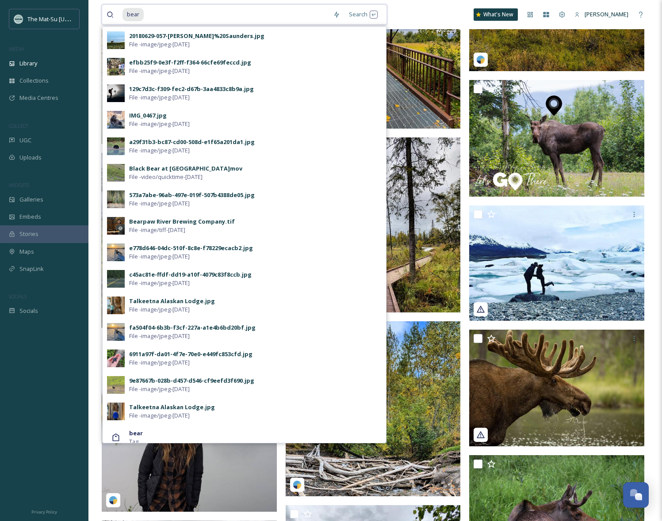
scroll to position [2429, 0]
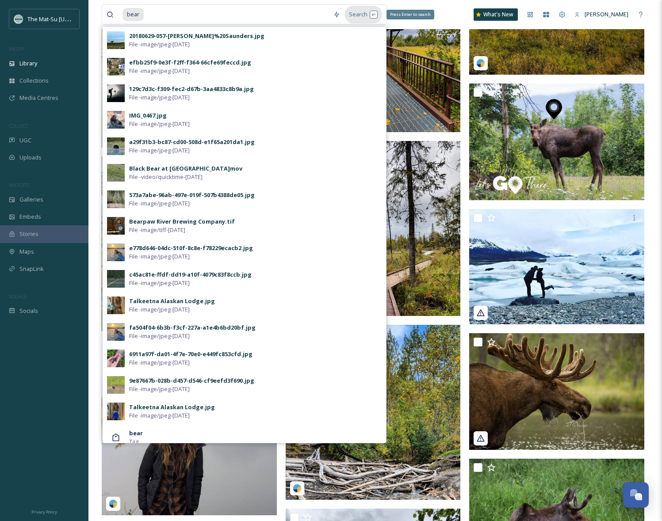
click at [355, 15] on div "Search Press Enter to search" at bounding box center [363, 14] width 38 height 17
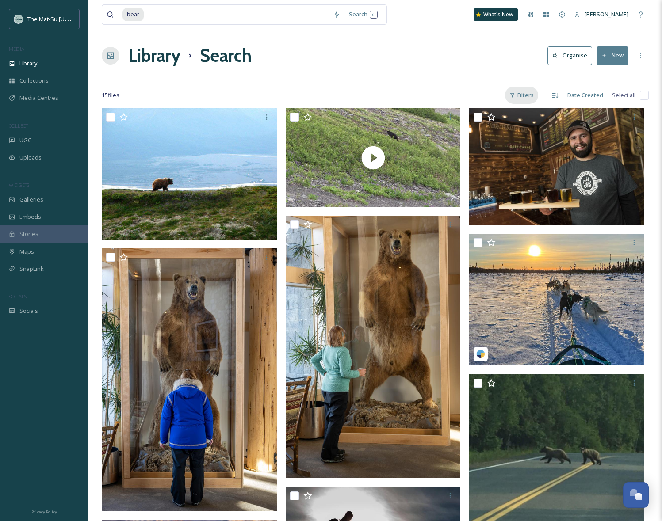
click at [528, 95] on div "Filters" at bounding box center [521, 95] width 33 height 17
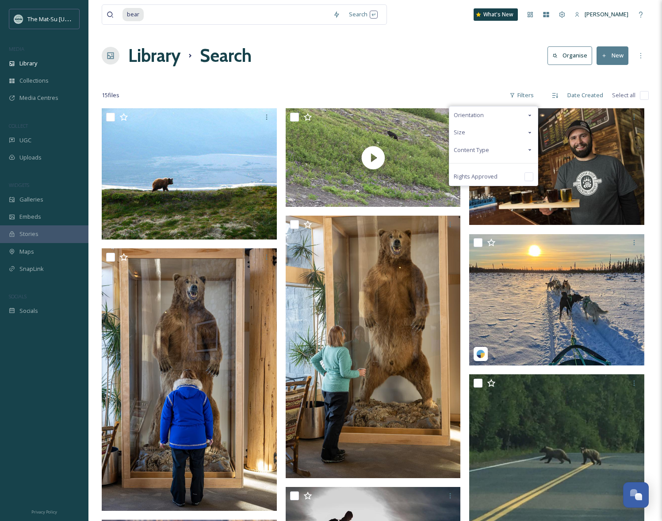
click at [490, 148] on div "Content Type" at bounding box center [493, 149] width 88 height 17
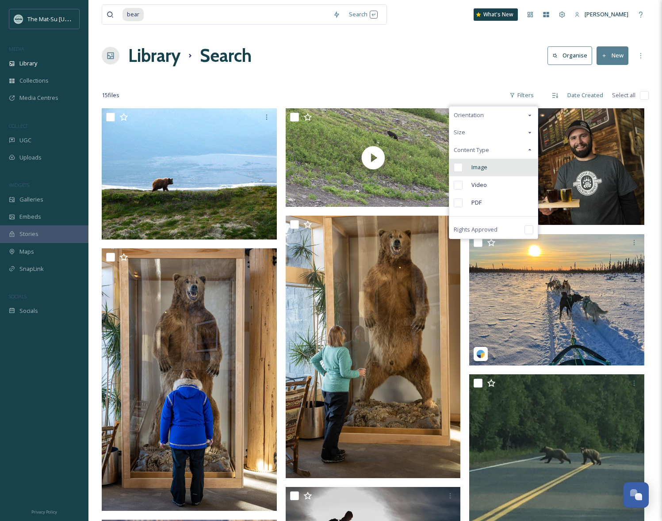
click at [461, 168] on input "checkbox" at bounding box center [457, 167] width 9 height 9
